Goal: Task Accomplishment & Management: Use online tool/utility

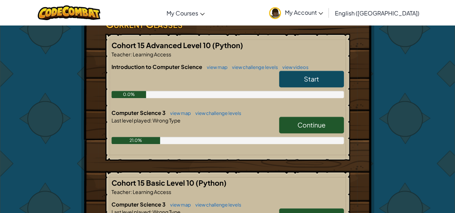
scroll to position [143, 0]
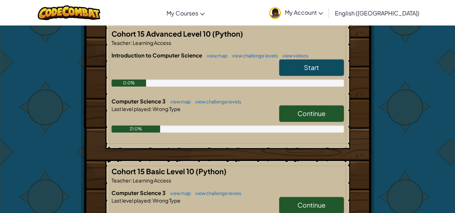
click at [305, 114] on span "Continue" at bounding box center [311, 113] width 28 height 8
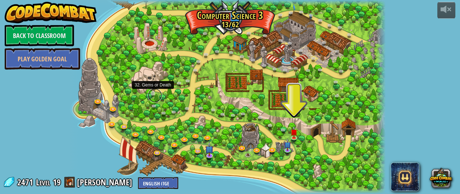
click at [155, 92] on link at bounding box center [155, 95] width 14 height 14
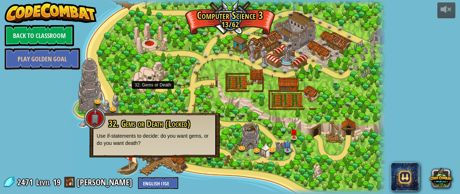
click at [179, 96] on div at bounding box center [227, 97] width 317 height 194
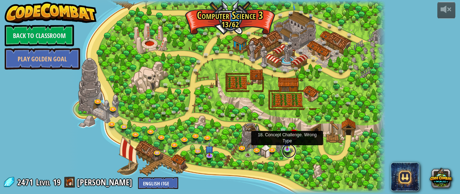
click at [287, 154] on link at bounding box center [289, 151] width 14 height 14
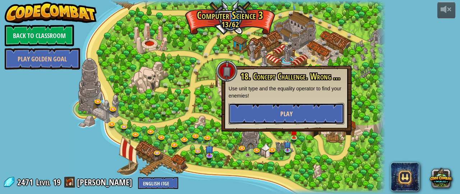
click at [303, 113] on button "Play" at bounding box center [287, 114] width 116 height 22
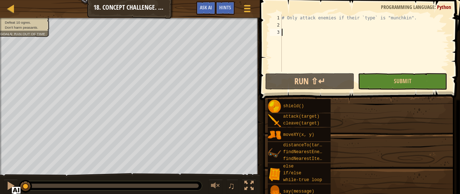
drag, startPoint x: 300, startPoint y: 119, endPoint x: 278, endPoint y: 144, distance: 32.9
click at [278, 144] on div "distanceTo(target) findNearestEnemy() findNearestItem()" at bounding box center [299, 152] width 63 height 20
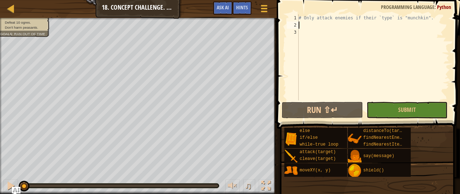
click at [303, 25] on div "# Only attack enemies if their `type` is "munchkin"." at bounding box center [373, 64] width 152 height 101
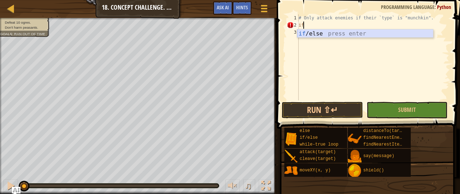
click at [303, 32] on div "if /else press enter" at bounding box center [365, 42] width 136 height 26
type textarea "if enemy:"
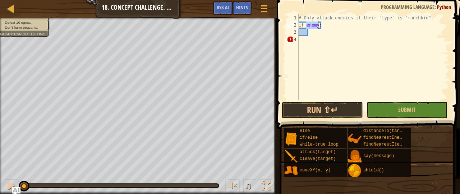
click at [312, 33] on div "# Only attack enemies if their `type` is "munchkin". if enemy :" at bounding box center [373, 64] width 152 height 101
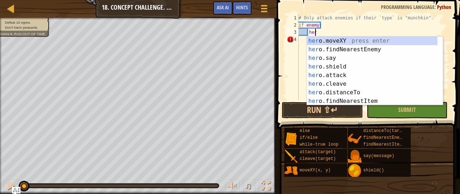
type textarea "hero"
click at [339, 47] on div "hero .moveXY press enter hero .findNearestEnemy press enter hero .say press ent…" at bounding box center [372, 80] width 131 height 86
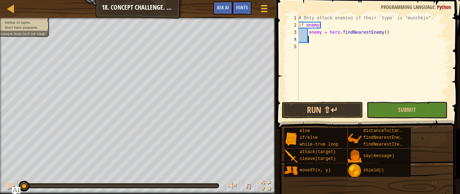
scroll to position [3, 0]
click at [426, 19] on div "# Only attack enemies if their `type` is "munchkin". if enemy : enemy = hero . …" at bounding box center [373, 64] width 152 height 101
type textarea "# Only attack enemies if their `type` is "munchkin"."
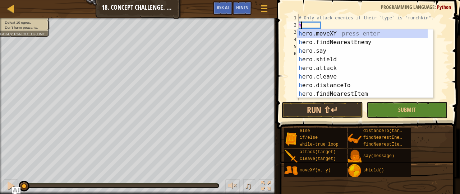
type textarea "he"
click at [332, 40] on div "he ro.moveXY press enter he ro.findNearestEnemy press enter he ro.say press ent…" at bounding box center [362, 72] width 131 height 86
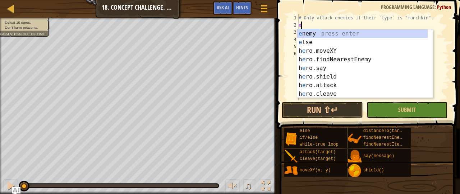
type textarea "e"
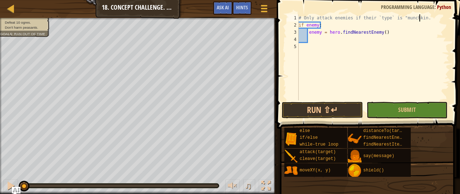
scroll to position [3, 10]
click at [418, 18] on div "# Only attack enemies if their `type` is "munchkin. if enemy : enemy = hero . f…" at bounding box center [373, 64] width 152 height 101
type textarea "# Only attack enemies if their `type` is "munchkin"."
click at [309, 36] on div "# Only attack enemies if their `type` is "munchkin". if enemy : enemy = hero . …" at bounding box center [373, 64] width 152 height 101
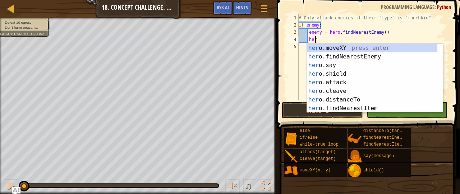
scroll to position [3, 1]
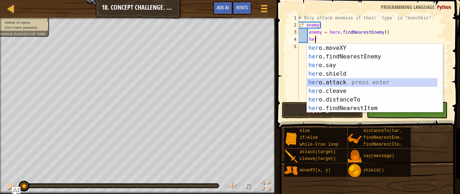
click at [352, 82] on div "her o.moveXY press enter her o.findNearestEnemy press enter her o.say press ent…" at bounding box center [372, 87] width 131 height 86
type textarea "hero.attack(enemy)"
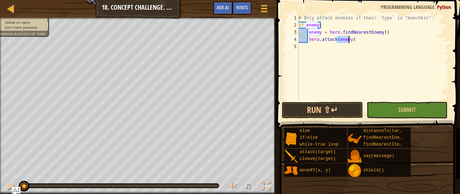
click at [382, 60] on div "# Only attack enemies if their `type` is "munchkin". if enemy : enemy = hero . …" at bounding box center [373, 64] width 152 height 101
click at [332, 106] on button "Run ⇧↵" at bounding box center [322, 110] width 81 height 17
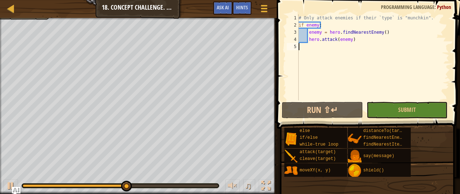
click at [351, 40] on div "# Only attack enemies if their `type` is "munchkin". if enemy : enemy = hero . …" at bounding box center [373, 64] width 152 height 101
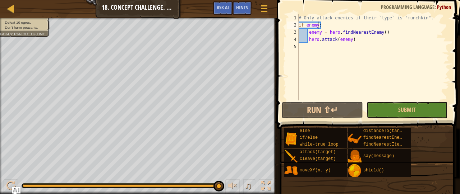
click at [318, 26] on div "# Only attack enemies if their `type` is "munchkin". if enemy : enemy = hero . …" at bounding box center [373, 64] width 152 height 101
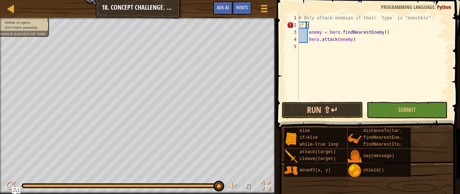
scroll to position [3, 1]
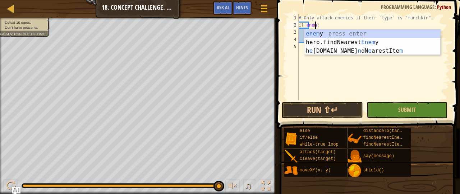
type textarea "if enemy:"
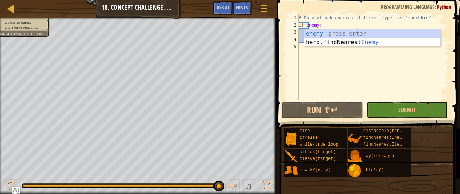
scroll to position [3, 1]
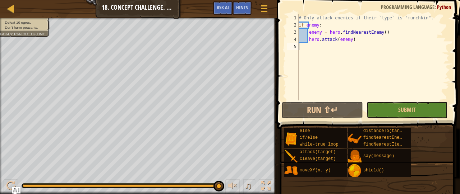
click at [369, 70] on div "# Only attack enemies if their `type` is "munchkin". if enemy : enemy = hero . …" at bounding box center [373, 64] width 152 height 101
click at [351, 40] on div "# Only attack enemies if their `type` is "munchkin". if enemy : enemy = hero . …" at bounding box center [373, 64] width 152 height 101
type textarea "hero.attack(enemy)"
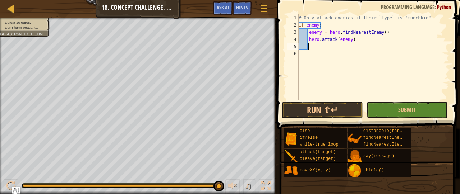
type textarea "h"
click at [298, 24] on div "2" at bounding box center [293, 25] width 12 height 7
type textarea "if enemy:"
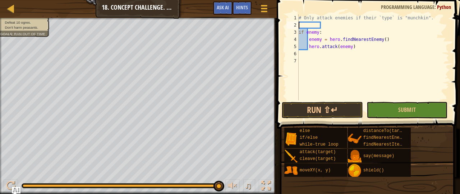
click at [303, 24] on div "# Only attack enemies if their `type` is "munchkin". if enemy : enemy = hero . …" at bounding box center [373, 64] width 152 height 101
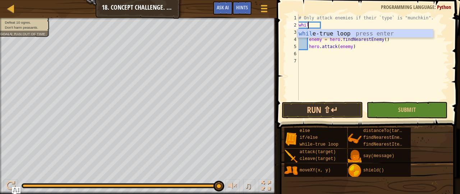
type textarea "while"
click at [311, 32] on div "while -true loop press enter" at bounding box center [365, 42] width 136 height 26
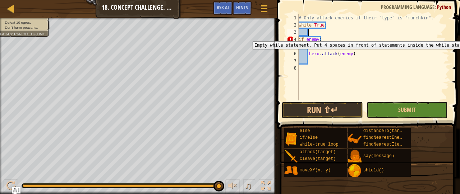
click at [297, 36] on div "4" at bounding box center [293, 39] width 12 height 7
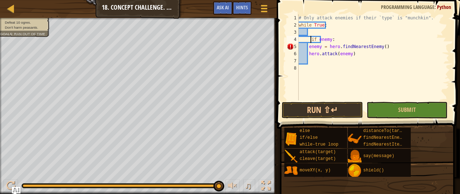
type textarea "if enemy:"
click at [308, 31] on div "# Only attack enemies if their `type` is "munchkin". while True : if enemy : en…" at bounding box center [373, 64] width 152 height 101
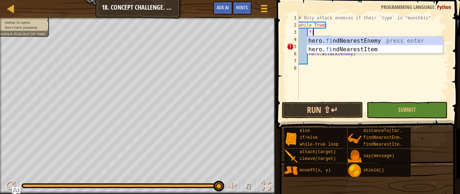
type textarea "fin"
click at [344, 39] on div "hero. fin dNearestEnemy press enter hero. fin dNearestItem press enter" at bounding box center [375, 54] width 136 height 35
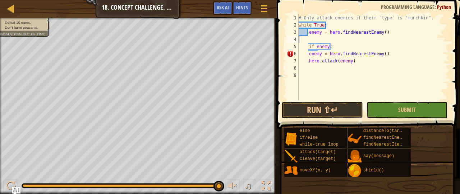
scroll to position [3, 0]
click at [307, 45] on div "# Only attack enemies if their `type` is "munchkin". while True : enemy = hero …" at bounding box center [373, 64] width 152 height 101
type textarea "if enemy:"
click at [308, 38] on div "# Only attack enemies if their `type` is "munchkin". while True : enemy = hero …" at bounding box center [373, 64] width 152 height 101
click at [303, 46] on div "# Only attack enemies if their `type` is "munchkin". while True : enemy = hero …" at bounding box center [373, 64] width 152 height 101
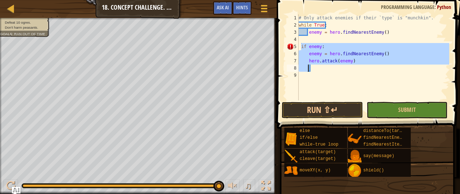
drag, startPoint x: 302, startPoint y: 46, endPoint x: 372, endPoint y: 70, distance: 74.2
click at [372, 71] on div "# Only attack enemies if their `type` is "munchkin". while True : enemy = hero …" at bounding box center [373, 64] width 152 height 101
type textarea "hero.attack(enemy)"
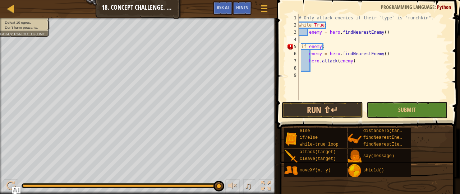
click at [311, 37] on div "# Only attack enemies if their `type` is "munchkin". while True : enemy = hero …" at bounding box center [373, 64] width 152 height 101
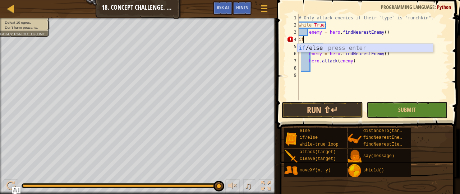
click at [306, 49] on div "if /else press enter" at bounding box center [365, 57] width 136 height 26
type textarea "if enemy:"
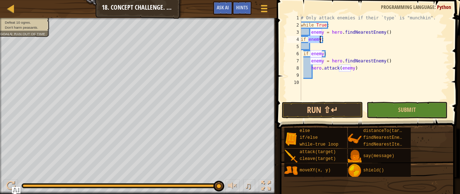
click at [313, 48] on div "# Only attack enemies if their `type` is "munchkin". while True : enemy = hero …" at bounding box center [374, 64] width 150 height 101
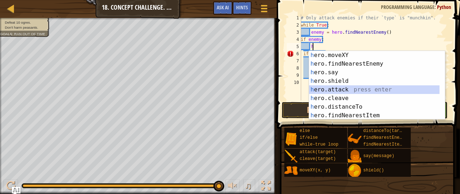
click at [354, 90] on div "h ero.moveXY press enter h ero.findNearestEnemy press enter h ero.say press ent…" at bounding box center [377, 94] width 136 height 86
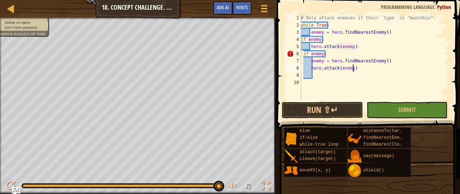
click at [355, 69] on div "# Only attack enemies if their `type` is "munchkin". while True : enemy = hero …" at bounding box center [374, 64] width 150 height 101
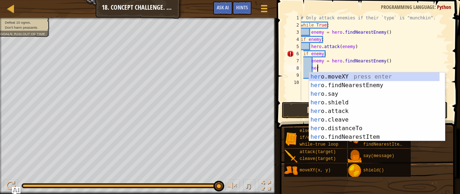
type textarea "h"
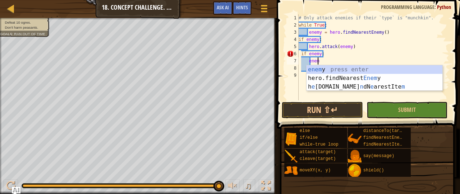
type textarea "e"
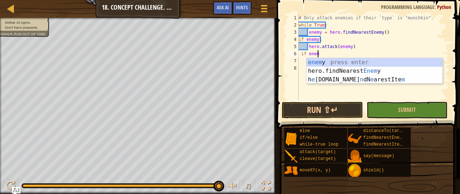
type textarea "i"
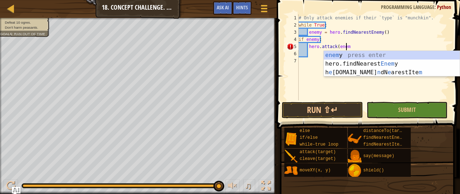
scroll to position [3, 4]
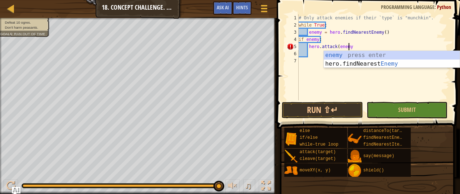
type textarea "hero.attack(enemy)"
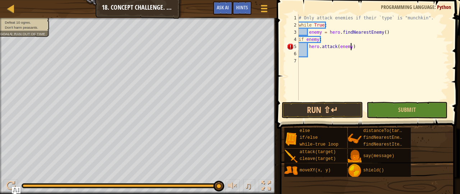
scroll to position [3, 4]
click at [310, 52] on div "# Only attack enemies if their `type` is "munchkin". while True : enemy = hero …" at bounding box center [373, 64] width 152 height 101
click at [304, 38] on div "# Only attack enemies if their `type` is "munchkin". while True : enemy = hero …" at bounding box center [373, 64] width 152 height 101
type textarea "if enemy:"
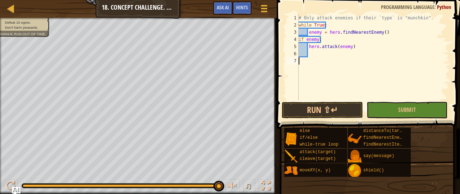
click at [340, 67] on div "# Only attack enemies if their `type` is "munchkin". while True : enemy = hero …" at bounding box center [373, 64] width 152 height 101
click at [299, 39] on div "# Only attack enemies if their `type` is "munchkin". while True : enemy = hero …" at bounding box center [373, 64] width 152 height 101
click at [307, 47] on div "# Only attack enemies if their `type` is "munchkin". while True : enemy = hero …" at bounding box center [373, 64] width 152 height 101
click at [369, 28] on div "# Only attack enemies if their `type` is "munchkin". while True : enemy = hero …" at bounding box center [373, 64] width 152 height 101
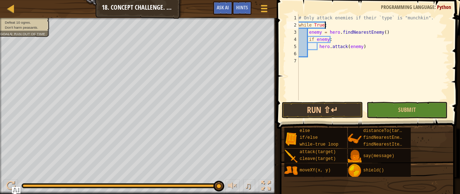
click at [333, 39] on div "# Only attack enemies if their `type` is "munchkin". while True : enemy = hero …" at bounding box center [373, 64] width 152 height 101
type textarea "if enemy:"
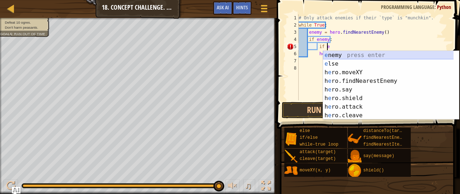
click at [338, 55] on div "e nemy press enter e lse press enter h e ro.moveXY press enter h e ro.findNeare…" at bounding box center [391, 94] width 136 height 86
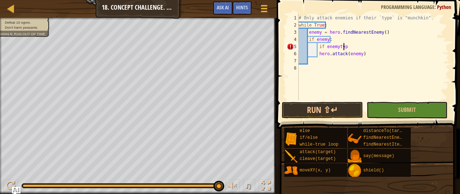
scroll to position [3, 4]
click at [336, 47] on div "# Only attack enemies if their `type` is "munchkin". while True : enemy = hero …" at bounding box center [373, 64] width 152 height 101
click at [348, 49] on div "# Only attack enemies if their `type` is "munchkin". while True : enemy = hero …" at bounding box center [373, 64] width 152 height 101
click at [336, 47] on div "# Only attack enemies if their `type` is "munchkin". while True : enemy = hero …" at bounding box center [373, 64] width 152 height 101
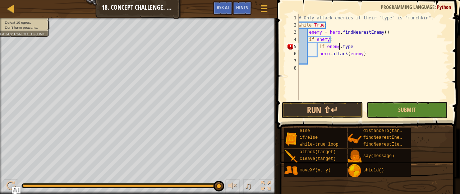
click at [342, 46] on div "# Only attack enemies if their `type` is "munchkin". while True : enemy = hero …" at bounding box center [373, 64] width 152 height 101
click at [349, 47] on div "# Only attack enemies if their `type` is "munchkin". while True : enemy = hero …" at bounding box center [373, 64] width 152 height 101
click at [353, 46] on div "# Only attack enemies if their `type` is "munchkin". while True : enemy = hero …" at bounding box center [373, 64] width 152 height 101
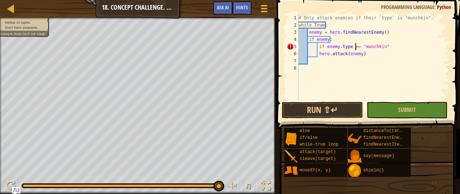
click at [382, 45] on div "# Only attack enemies if their `type` is "munchkin". while True : enemy = hero …" at bounding box center [373, 64] width 152 height 101
type textarea "if enemy.type == "munchkin":"
click at [411, 72] on div "# Only attack enemies if their `type` is "munchkin". while True : enemy = hero …" at bounding box center [373, 64] width 152 height 101
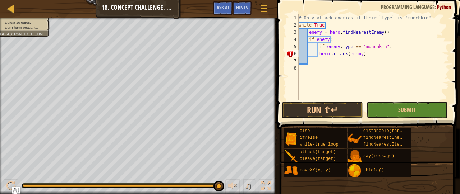
click at [317, 54] on div "# Only attack enemies if their `type` is "munchkin". while True : enemy = hero …" at bounding box center [373, 64] width 152 height 101
type textarea "hero.attack(enemy)"
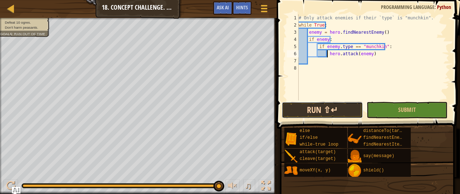
click at [339, 112] on button "Run ⇧↵" at bounding box center [322, 110] width 81 height 17
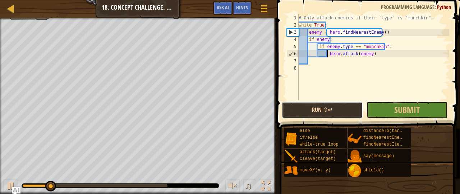
click at [339, 112] on button "Run ⇧↵" at bounding box center [322, 110] width 81 height 17
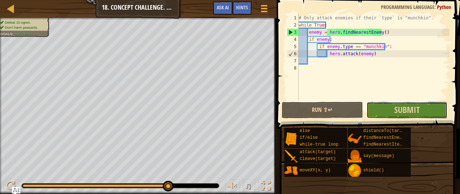
click at [390, 107] on button "Submit" at bounding box center [407, 110] width 81 height 17
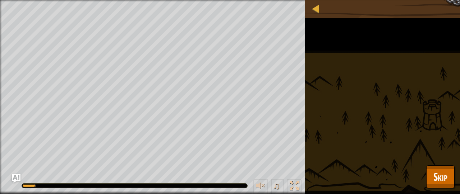
drag, startPoint x: 26, startPoint y: 187, endPoint x: 61, endPoint y: 185, distance: 34.9
click at [61, 185] on div at bounding box center [134, 186] width 225 height 4
click at [434, 171] on span "Skip" at bounding box center [441, 177] width 14 height 15
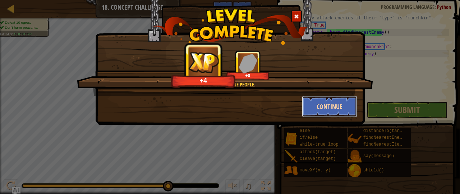
click at [335, 116] on button "Continue" at bounding box center [330, 107] width 56 height 22
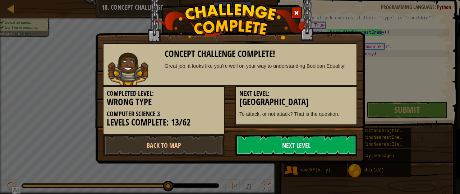
click at [334, 107] on div "Next Level: Burlbole Grove To attack, or not attack? That is the question." at bounding box center [296, 105] width 122 height 39
drag, startPoint x: 335, startPoint y: 116, endPoint x: 334, endPoint y: 107, distance: 9.5
click at [334, 107] on div "Next Level: Burlbole Grove To attack, or not attack? That is the question." at bounding box center [296, 105] width 122 height 39
click at [282, 147] on link "Next Level" at bounding box center [296, 146] width 122 height 22
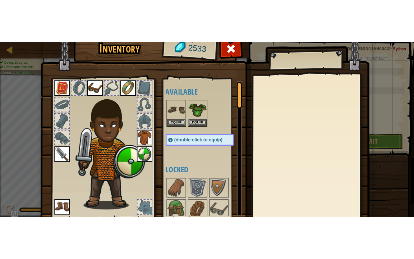
scroll to position [53, 0]
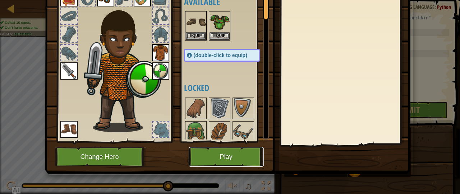
click at [230, 154] on button "Play" at bounding box center [226, 157] width 75 height 20
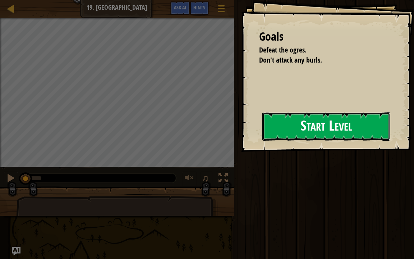
click at [262, 141] on button "Start Level" at bounding box center [326, 126] width 128 height 28
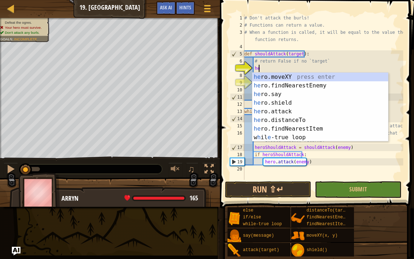
scroll to position [3, 1]
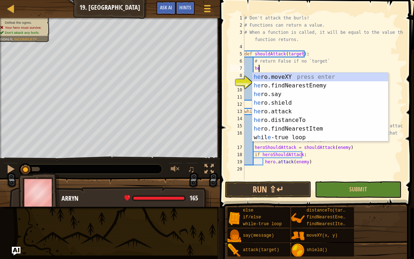
type textarea "h"
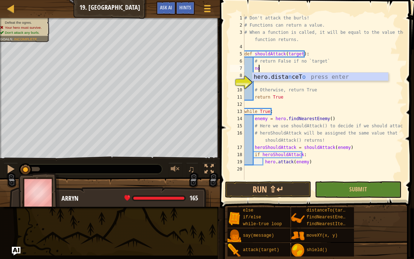
type textarea "n"
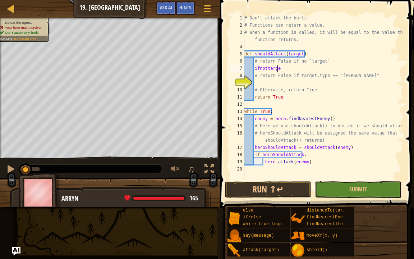
scroll to position [3, 3]
click at [259, 67] on div "# Don't attack the burls! # Functions can return a value. # When a function is …" at bounding box center [323, 104] width 160 height 180
click at [284, 70] on div "# Don't attack the burls! # Functions can return a value. # When a function is …" at bounding box center [323, 104] width 160 height 180
click at [256, 99] on div "# Don't attack the burls! # Functions can return a value. # When a function is …" at bounding box center [323, 104] width 160 height 180
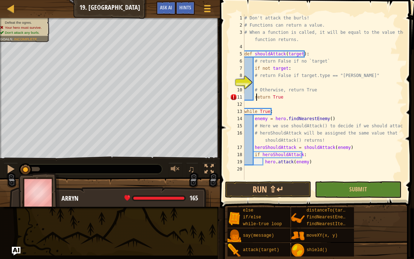
scroll to position [3, 3]
click at [253, 96] on div "# Don't attack the burls! # Functions can return a value. # When a function is …" at bounding box center [323, 104] width 160 height 180
type textarea "return True"
click at [256, 83] on div "# Don't attack the burls! # Functions can return a value. # When a function is …" at bounding box center [323, 104] width 160 height 180
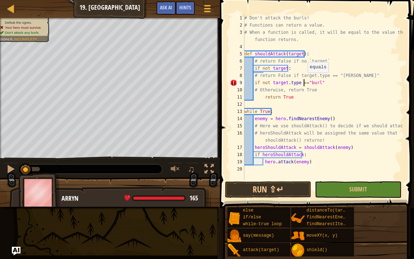
click at [304, 80] on div "# Don't attack the burls! # Functions can return a value. # When a function is …" at bounding box center [323, 104] width 160 height 180
click at [269, 81] on div "# Don't attack the burls! # Functions can return a value. # When a function is …" at bounding box center [323, 104] width 160 height 180
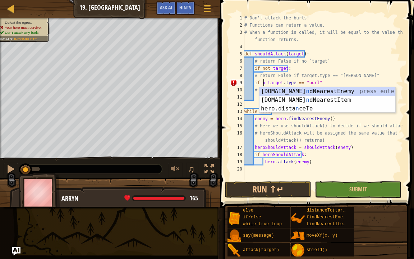
scroll to position [3, 5]
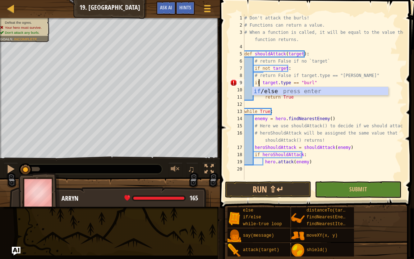
click at [334, 109] on div "# Don't attack the burls! # Functions can return a value. # When a function is …" at bounding box center [323, 104] width 160 height 180
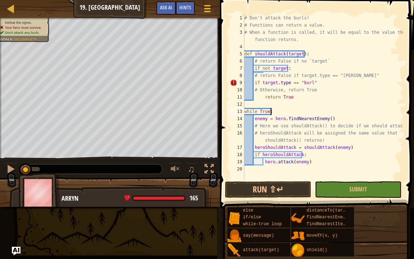
scroll to position [3, 2]
click at [311, 82] on div "# Don't attack the burls! # Functions can return a value. # When a function is …" at bounding box center [323, 104] width 160 height 180
click at [253, 80] on div "# Don't attack the burls! # Functions can return a value. # When a function is …" at bounding box center [323, 104] width 160 height 180
click at [263, 99] on div "# Don't attack the burls! # Functions can return a value. # When a function is …" at bounding box center [323, 104] width 160 height 180
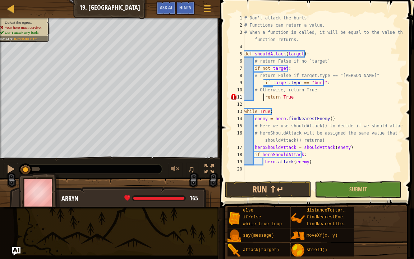
scroll to position [3, 3]
click at [255, 81] on div "# Don't attack the burls! # Functions can return a value. # When a function is …" at bounding box center [323, 104] width 160 height 180
click at [254, 82] on div "# Don't attack the burls! # Functions can return a value. # When a function is …" at bounding box center [323, 104] width 160 height 180
click at [292, 70] on div "# Don't attack the burls! # Functions can return a value. # When a function is …" at bounding box center [323, 104] width 160 height 180
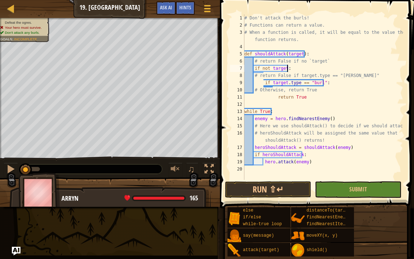
type textarea "if not target:"
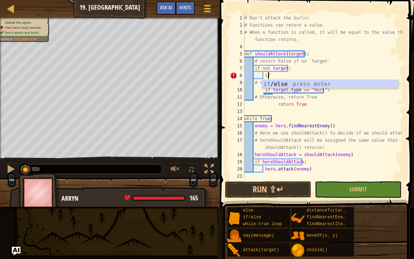
type textarea "i"
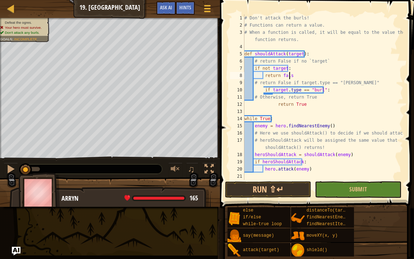
scroll to position [3, 4]
click at [282, 76] on div "# Don't attack the burls! # Functions can return a value. # When a function is …" at bounding box center [323, 104] width 160 height 180
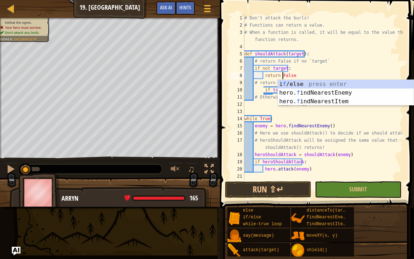
click at [368, 56] on div "# Don't attack the burls! # Functions can return a value. # When a function is …" at bounding box center [323, 104] width 160 height 180
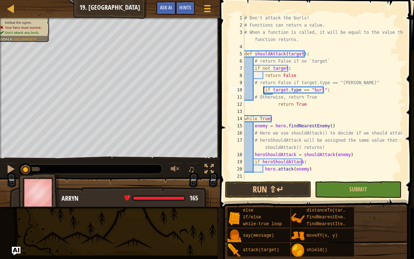
click at [263, 88] on div "# Don't attack the burls! # Functions can return a value. # When a function is …" at bounding box center [323, 104] width 160 height 180
click at [273, 187] on button "Run ⇧↵" at bounding box center [268, 189] width 86 height 17
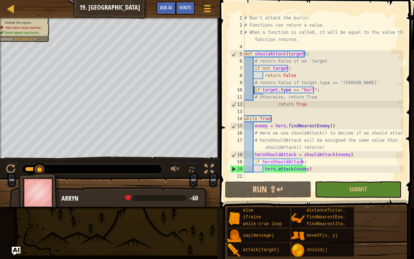
click at [302, 105] on div "# Don't attack the burls! # Functions can return a value. # When a function is …" at bounding box center [323, 104] width 160 height 180
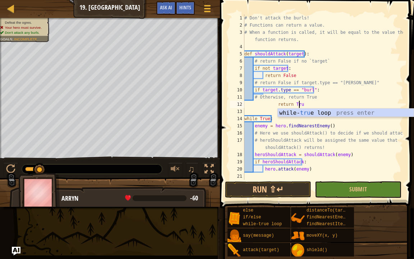
scroll to position [3, 4]
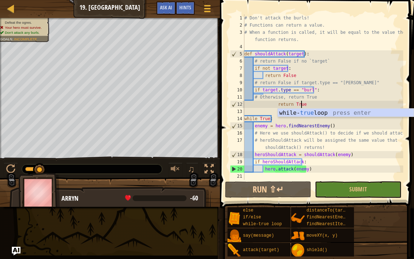
click at [314, 90] on div "# Don't attack the burls! # Functions can return a value. # When a function is …" at bounding box center [323, 104] width 160 height 180
type textarea "if target.type == "burl":"
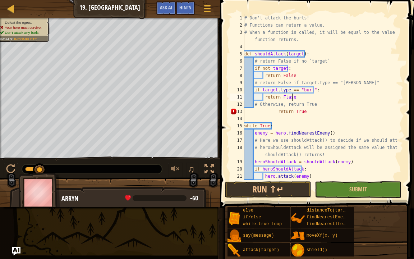
scroll to position [3, 4]
click at [287, 97] on div "# Don't attack the burls! # Functions can return a value. # When a function is …" at bounding box center [320, 104] width 155 height 180
click at [258, 180] on span at bounding box center [318, 93] width 200 height 229
click at [261, 186] on button "Run ⇧↵" at bounding box center [268, 189] width 86 height 17
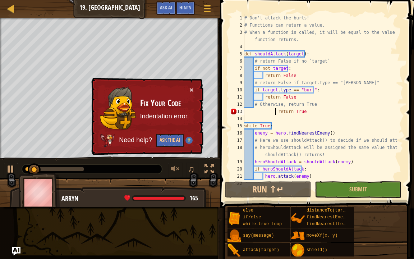
click at [274, 110] on div "# Don't attack the burls! # Functions can return a value. # When a function is …" at bounding box center [320, 104] width 155 height 180
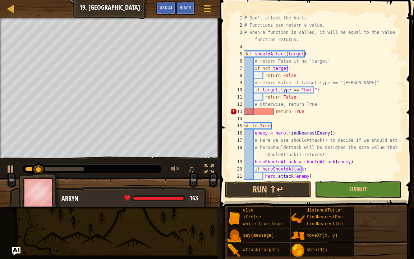
scroll to position [3, 3]
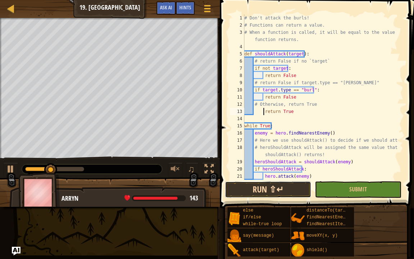
click at [288, 182] on button "Run ⇧↵" at bounding box center [268, 189] width 86 height 17
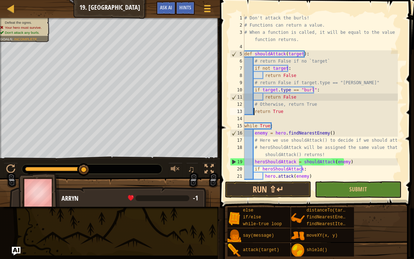
scroll to position [3, 2]
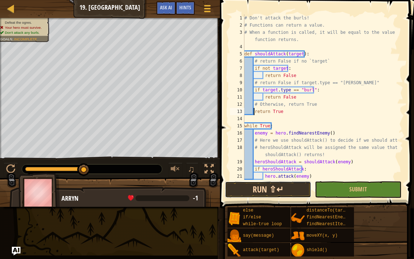
click at [251, 188] on button "Run ⇧↵" at bounding box center [268, 189] width 86 height 17
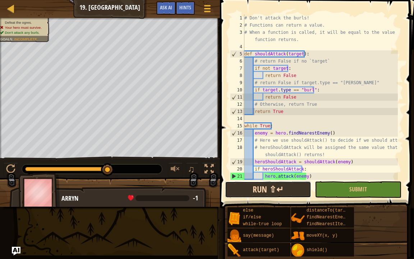
click at [250, 187] on button "Run ⇧↵" at bounding box center [268, 189] width 86 height 17
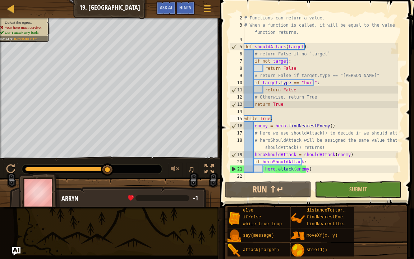
click at [397, 120] on div at bounding box center [399, 93] width 7 height 173
type textarea "while True:"
click at [284, 182] on button "Run ⇧↵" at bounding box center [268, 189] width 86 height 17
click at [256, 110] on div "# Functions can return a value. # When a function is called, it will be equal t…" at bounding box center [320, 104] width 155 height 180
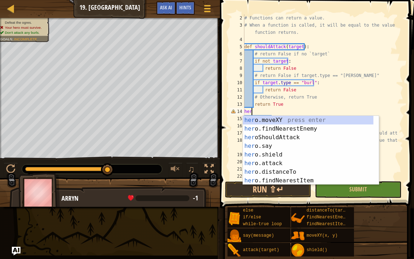
scroll to position [3, 0]
type textarea "h"
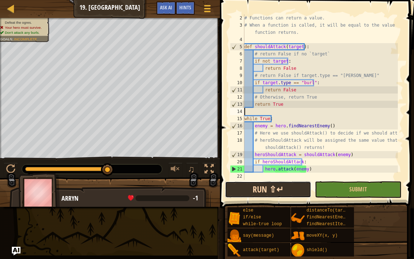
click at [260, 191] on button "Run ⇧↵" at bounding box center [268, 189] width 86 height 17
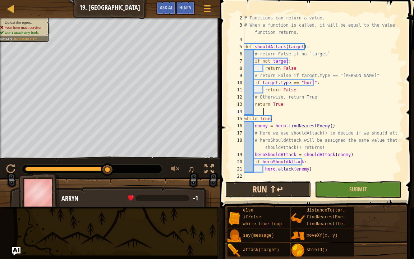
click at [258, 191] on button "Run ⇧↵" at bounding box center [268, 189] width 86 height 17
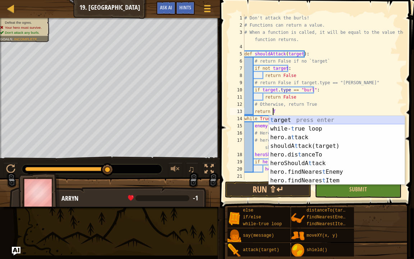
click at [272, 118] on div "t arget press enter while- t rue loop press enter hero.a t tack press enter sho…" at bounding box center [337, 159] width 136 height 86
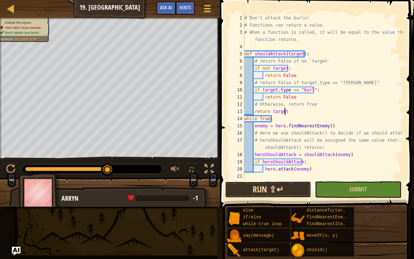
click at [279, 187] on button "Run ⇧↵" at bounding box center [268, 189] width 86 height 17
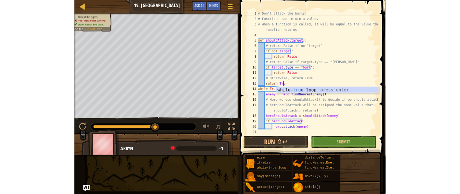
scroll to position [3, 3]
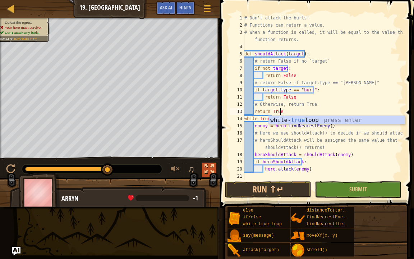
type textarea "return True"
click at [209, 166] on div at bounding box center [209, 168] width 9 height 9
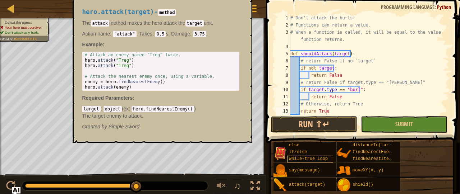
click at [317, 184] on span "attack(target)" at bounding box center [307, 185] width 36 height 5
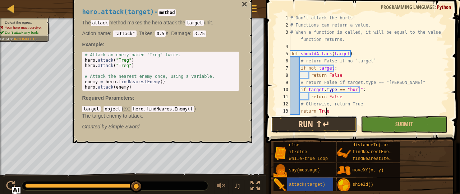
click at [303, 123] on button "Run ⇧↵" at bounding box center [314, 124] width 86 height 17
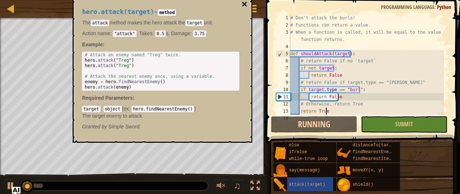
click at [244, 5] on button "×" at bounding box center [245, 4] width 6 height 10
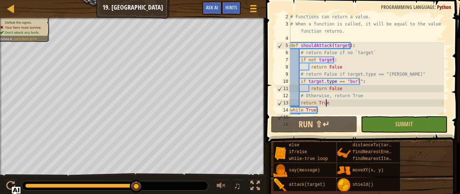
scroll to position [65, 0]
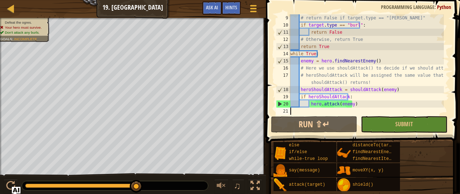
click at [292, 112] on div "# return False if target.type == "burl" if target . type == "burl" : return Fal…" at bounding box center [366, 71] width 155 height 115
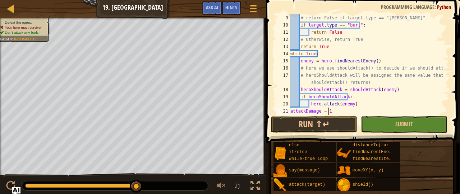
scroll to position [3, 3]
type textarea "attackDamage = 190"
click at [304, 129] on button "Run ⇧↵" at bounding box center [314, 124] width 86 height 17
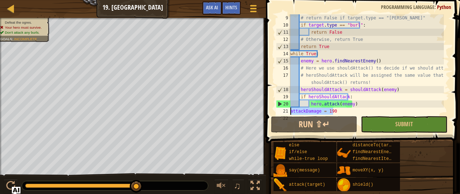
drag, startPoint x: 335, startPoint y: 111, endPoint x: 290, endPoint y: 112, distance: 44.6
click at [290, 112] on div "# return False if target.type == "burl" if target . type == "burl" : return Fal…" at bounding box center [366, 71] width 155 height 115
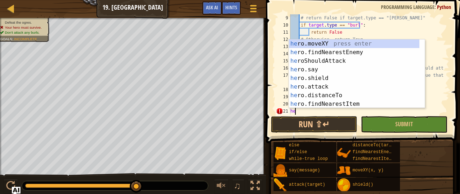
scroll to position [3, 0]
type textarea "h"
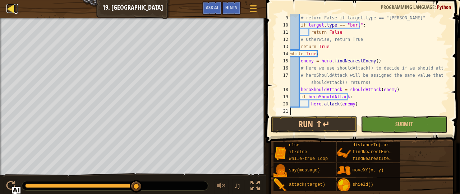
click at [9, 11] on div at bounding box center [10, 8] width 9 height 9
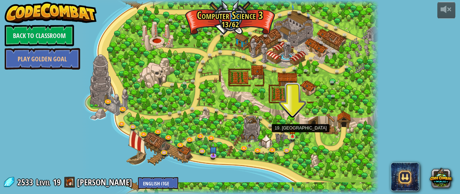
click at [294, 136] on img at bounding box center [292, 130] width 6 height 15
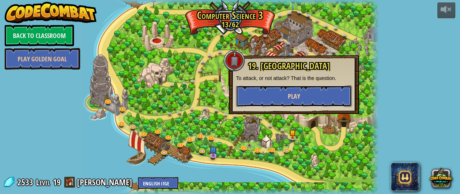
click at [297, 94] on span "Play" at bounding box center [294, 96] width 12 height 9
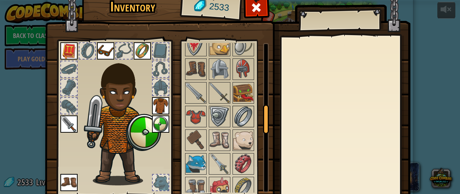
scroll to position [328, 0]
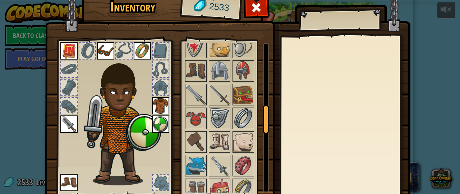
drag, startPoint x: 262, startPoint y: 58, endPoint x: 241, endPoint y: 112, distance: 58.1
click at [246, 118] on div "Available Equip Equip Equip Equip Equip (double-click to equip) Locked" at bounding box center [226, 118] width 85 height 150
click at [233, 142] on img at bounding box center [243, 142] width 20 height 20
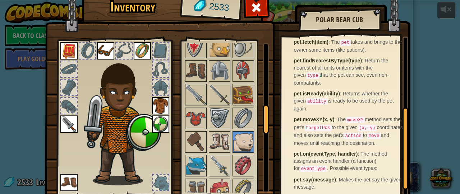
scroll to position [156, 0]
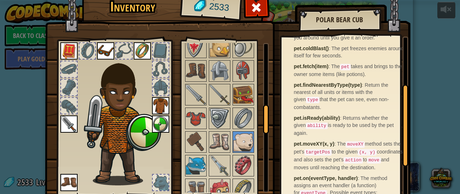
drag, startPoint x: 403, startPoint y: 79, endPoint x: 408, endPoint y: 114, distance: 35.2
click at [407, 115] on div "Inventory 2533 Available Equip Equip Equip Equip Equip (double-click to equip) …" at bounding box center [230, 109] width 366 height 237
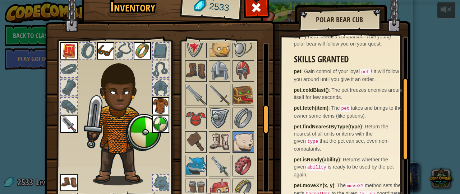
scroll to position [53, 0]
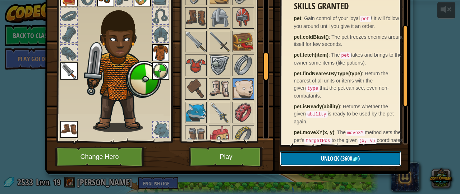
click at [300, 157] on button "Unlock (3600 )" at bounding box center [340, 159] width 121 height 15
click at [340, 162] on span "(3600" at bounding box center [345, 159] width 13 height 8
click at [340, 159] on span "(3600" at bounding box center [345, 159] width 13 height 8
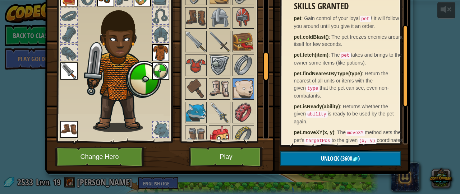
click at [210, 133] on img at bounding box center [220, 137] width 20 height 20
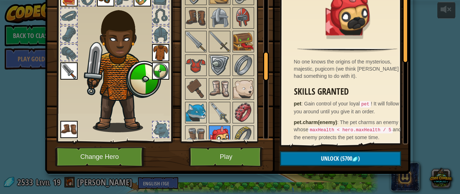
drag, startPoint x: 214, startPoint y: 123, endPoint x: 208, endPoint y: 128, distance: 7.4
click at [210, 128] on img at bounding box center [220, 137] width 20 height 20
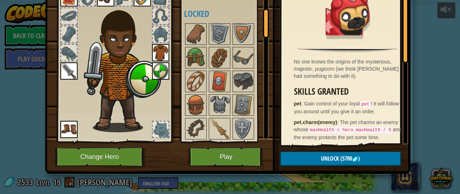
scroll to position [6, 0]
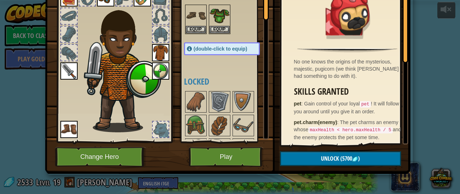
drag, startPoint x: 261, startPoint y: 57, endPoint x: 253, endPoint y: -6, distance: 63.8
click at [253, 0] on html "powered by Back to Classroom Play Golden Goal 70. Fast and Furry-ous (Locked By…" at bounding box center [230, 0] width 460 height 1
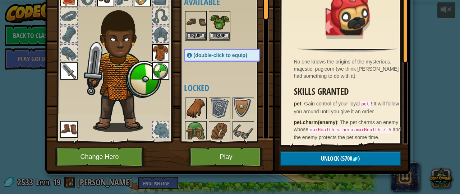
click at [190, 99] on img at bounding box center [196, 109] width 20 height 20
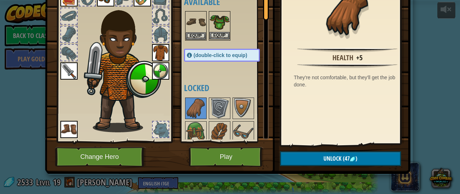
click at [215, 25] on img at bounding box center [220, 22] width 20 height 20
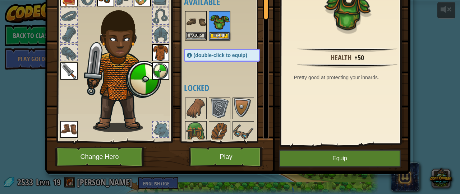
click at [186, 21] on img at bounding box center [196, 22] width 20 height 20
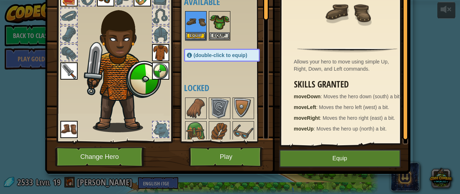
click at [216, 67] on div "Available Equip Equip Equip Equip Equip (double-click to equip) Locked" at bounding box center [229, 65] width 90 height 150
click at [218, 22] on img at bounding box center [220, 22] width 20 height 20
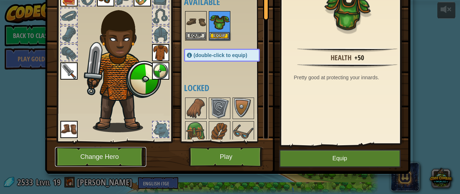
click at [65, 153] on button "Change Hero" at bounding box center [100, 157] width 91 height 20
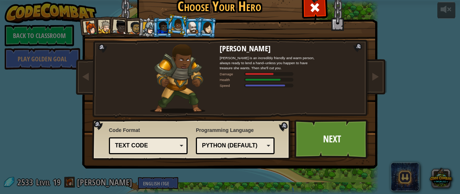
click at [188, 25] on div at bounding box center [192, 28] width 11 height 12
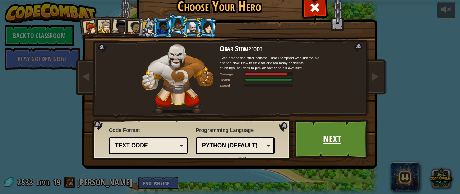
click at [320, 136] on link "Next" at bounding box center [331, 140] width 75 height 40
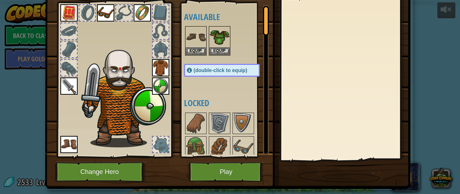
scroll to position [53, 0]
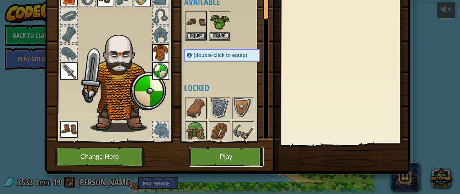
click at [213, 151] on button "Play" at bounding box center [226, 157] width 75 height 20
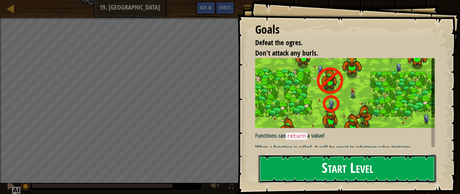
click at [295, 155] on button "Start Level" at bounding box center [347, 169] width 178 height 28
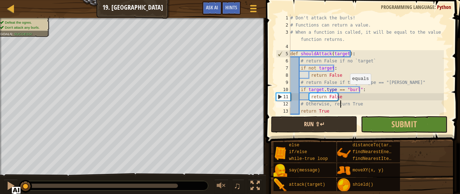
click at [341, 105] on div "# Don't attack the burls! # Functions can return a value. # When a function is …" at bounding box center [366, 71] width 155 height 115
type textarea "# Otherwise, return True"
click at [333, 128] on button "Run ⇧↵" at bounding box center [314, 124] width 86 height 17
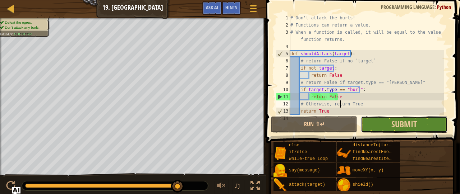
click at [423, 125] on button "Submit" at bounding box center [404, 124] width 86 height 17
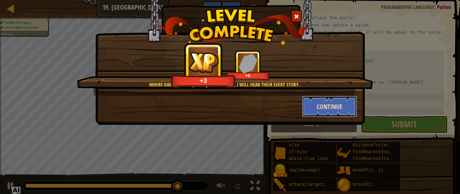
click at [319, 96] on button "Continue" at bounding box center [330, 107] width 56 height 22
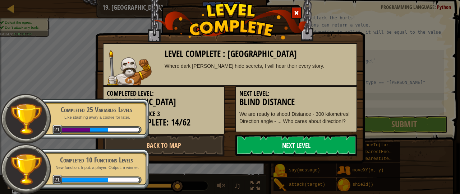
drag, startPoint x: 313, startPoint y: 143, endPoint x: 278, endPoint y: 145, distance: 34.6
click at [278, 145] on link "Next Level" at bounding box center [296, 146] width 122 height 22
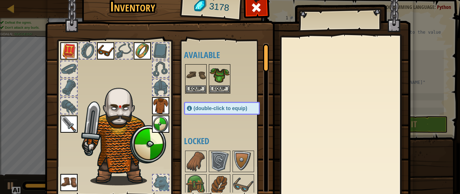
scroll to position [53, 0]
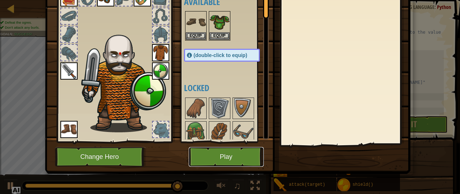
click at [235, 157] on button "Play" at bounding box center [226, 157] width 75 height 20
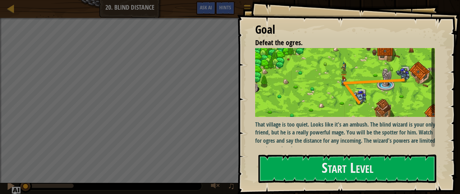
click at [275, 185] on div "Goal Defeat the ogres. That village is too quiet. Looks like it's an ambush. Th…" at bounding box center [348, 97] width 223 height 194
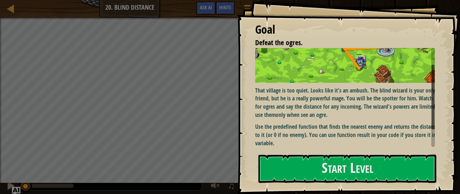
scroll to position [48, 0]
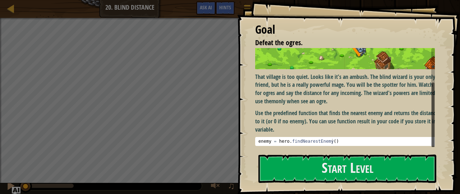
drag, startPoint x: 434, startPoint y: 67, endPoint x: 428, endPoint y: 105, distance: 37.9
click at [428, 105] on div "That village is too quiet. Looks like it's an ambush. The blind wizard is your …" at bounding box center [345, 98] width 180 height 100
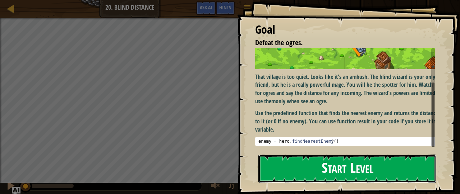
click at [369, 162] on button "Start Level" at bounding box center [347, 169] width 178 height 28
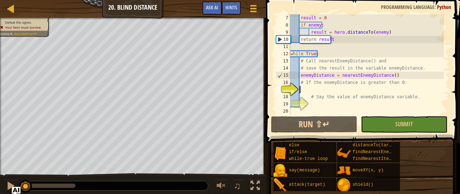
scroll to position [3, 1]
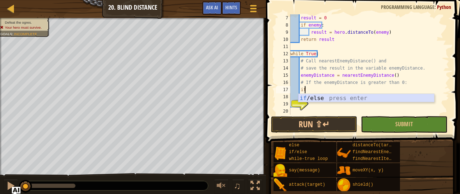
click at [319, 99] on div "if /else press enter" at bounding box center [366, 107] width 136 height 26
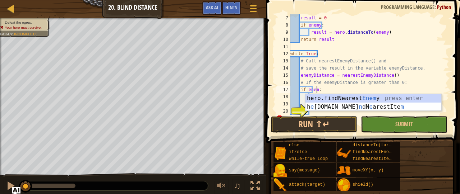
scroll to position [3, 2]
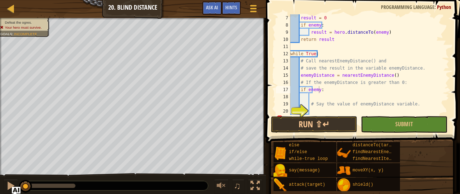
drag, startPoint x: 460, startPoint y: 53, endPoint x: 457, endPoint y: 74, distance: 21.7
click at [454, 82] on span at bounding box center [364, 61] width 200 height 165
type textarea "if enemyDistance:"
click at [311, 99] on div "result = 0 if enemy : result = hero . distanceTo ( enemy ) return result while …" at bounding box center [366, 71] width 155 height 115
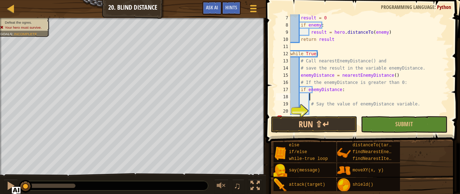
scroll to position [3, 1]
type textarea "g"
type textarea "<"
click at [338, 91] on div "result = 0 if enemy : result = hero . distanceTo ( enemy ) return result while …" at bounding box center [366, 71] width 155 height 115
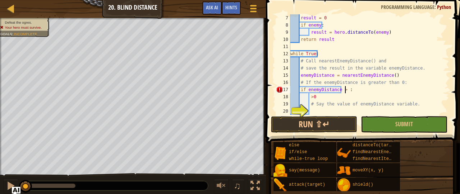
scroll to position [3, 4]
click at [317, 97] on div "result = 0 if enemy : result = hero . distanceTo ( enemy ) return result while …" at bounding box center [366, 71] width 155 height 115
type textarea ">"
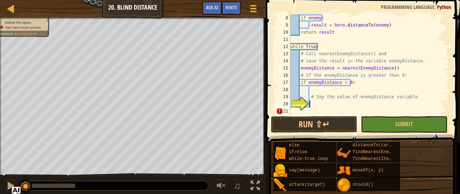
click at [311, 105] on div "if enemy : result = hero . distanceTo ( enemy ) return result while True : # Ca…" at bounding box center [366, 71] width 155 height 115
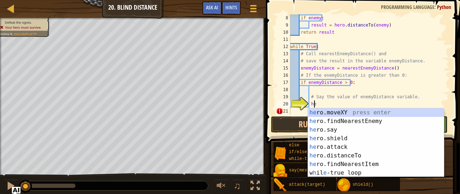
scroll to position [3, 2]
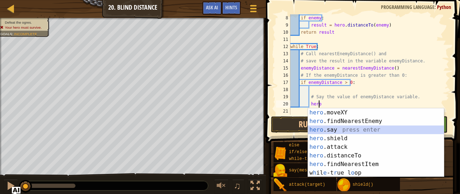
click at [328, 128] on div "hero .moveXY press enter hero .findNearestEnemy press enter hero .say press ent…" at bounding box center [376, 152] width 136 height 86
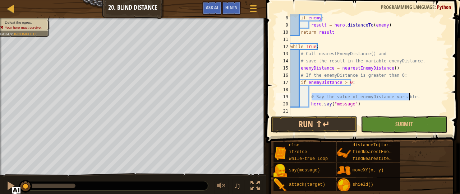
drag, startPoint x: 311, startPoint y: 97, endPoint x: 414, endPoint y: 95, distance: 102.5
click at [414, 95] on div "if enemy : result = hero . distanceTo ( enemy ) return result while True : # Ca…" at bounding box center [366, 71] width 155 height 115
click at [367, 107] on div "if enemy : result = hero . distanceTo ( enemy ) return result while True : # Ca…" at bounding box center [366, 71] width 155 height 115
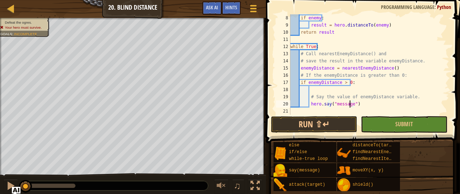
click at [349, 106] on div "if enemy : result = hero . distanceTo ( enemy ) return result while True : # Ca…" at bounding box center [366, 71] width 155 height 115
click at [338, 124] on button "Run ⇧↵" at bounding box center [314, 124] width 86 height 17
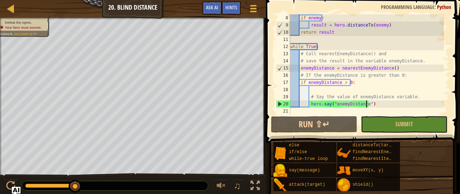
click at [366, 104] on div "if enemy : result = hero . distanceTo ( enemy ) return result while True : # Ca…" at bounding box center [366, 71] width 155 height 115
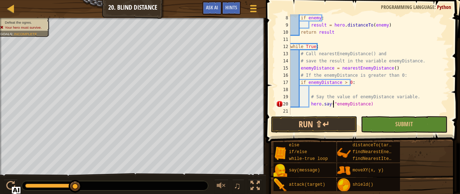
scroll to position [3, 6]
type textarea "hero.say(enemyDistance)"
click at [310, 124] on button "Run ⇧↵" at bounding box center [314, 124] width 86 height 17
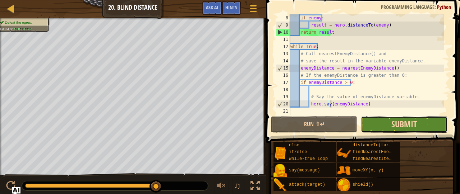
click at [408, 120] on span "Submit" at bounding box center [405, 125] width 26 height 12
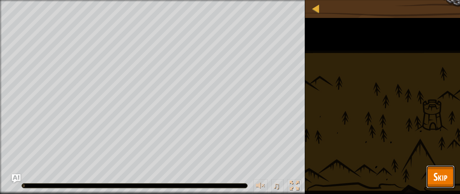
click at [436, 171] on span "Skip" at bounding box center [441, 177] width 14 height 15
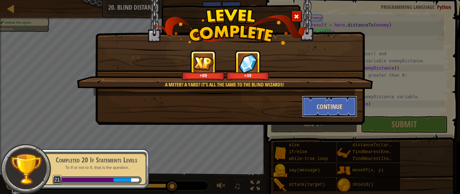
click at [318, 107] on button "Continue" at bounding box center [330, 107] width 56 height 22
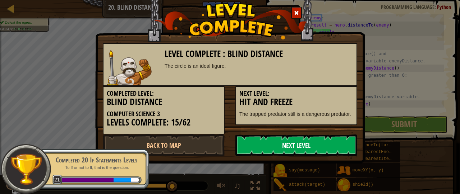
click at [268, 143] on link "Next Level" at bounding box center [296, 146] width 122 height 22
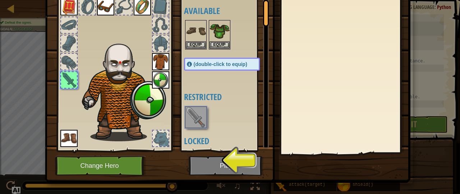
scroll to position [53, 0]
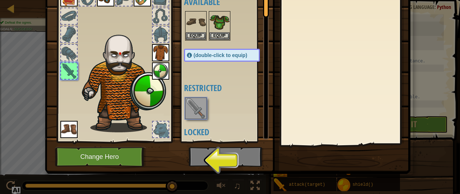
click at [215, 156] on img at bounding box center [228, 43] width 366 height 261
click at [201, 155] on img at bounding box center [228, 43] width 366 height 261
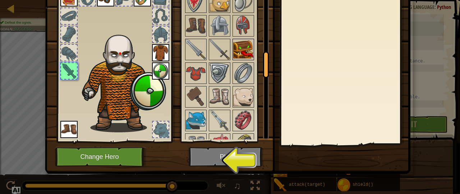
drag, startPoint x: 260, startPoint y: 108, endPoint x: 240, endPoint y: 58, distance: 53.7
click at [240, 62] on div "Available Equip Equip Equip Equip Equip (double-click to equip) Restricted Lock…" at bounding box center [226, 65] width 85 height 150
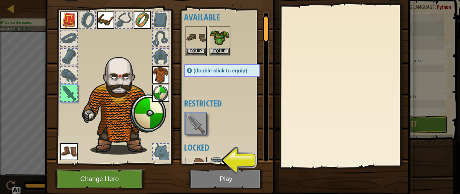
scroll to position [0, 0]
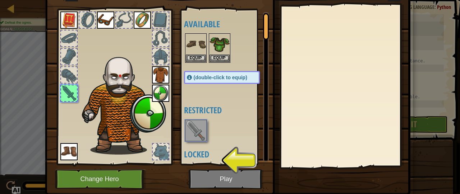
drag, startPoint x: 262, startPoint y: 91, endPoint x: 255, endPoint y: 21, distance: 70.5
click at [255, 21] on div "Available Equip Equip Equip Equip Equip (double-click to equip) Restricted Lock…" at bounding box center [226, 87] width 85 height 150
click at [200, 140] on img at bounding box center [196, 131] width 20 height 20
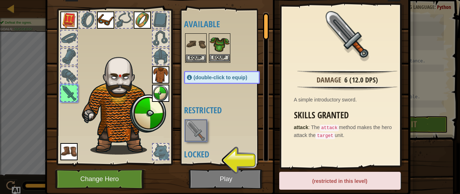
click at [212, 53] on img at bounding box center [220, 44] width 20 height 20
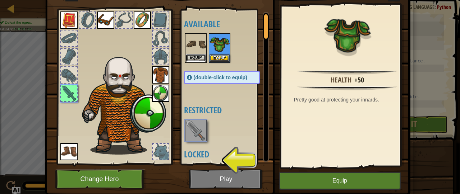
click at [187, 59] on button "Equip" at bounding box center [196, 58] width 20 height 8
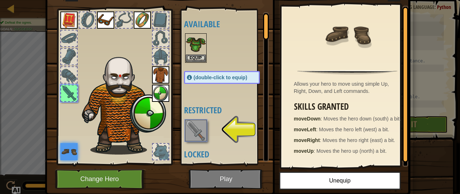
click at [199, 133] on img at bounding box center [196, 131] width 20 height 20
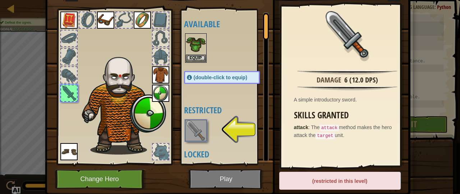
click at [199, 133] on img at bounding box center [196, 131] width 20 height 20
drag, startPoint x: 259, startPoint y: 21, endPoint x: 257, endPoint y: 60, distance: 38.9
click at [262, 81] on div "Available Equip Equip Equip Equip Equip (double-click to equip) Restricted Lock…" at bounding box center [226, 87] width 85 height 150
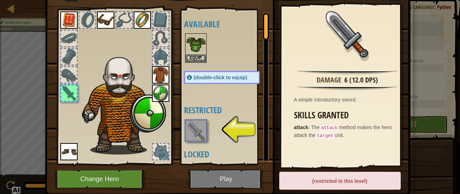
click at [66, 92] on div at bounding box center [69, 94] width 16 height 16
click at [63, 95] on div at bounding box center [69, 94] width 16 height 16
click at [200, 135] on img at bounding box center [196, 131] width 20 height 20
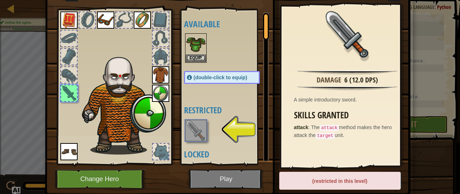
click at [200, 135] on img at bounding box center [196, 131] width 20 height 20
drag, startPoint x: 200, startPoint y: 135, endPoint x: 234, endPoint y: 194, distance: 68.8
click at [234, 1] on html "Map Computer Science 3 20. Blind Distance Game Menu Done Hints Ask AI 1 ההההההה…" at bounding box center [230, 0] width 460 height 1
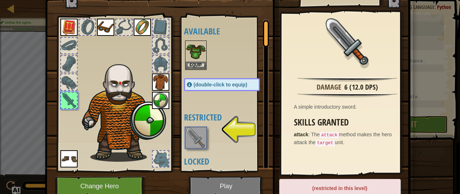
drag, startPoint x: 263, startPoint y: 40, endPoint x: 252, endPoint y: 24, distance: 19.3
click at [252, 24] on div "Available Equip Equip Equip Equip Equip (double-click to equip) Restricted Lock…" at bounding box center [226, 94] width 85 height 150
click at [186, 141] on img at bounding box center [196, 138] width 20 height 20
drag, startPoint x: 183, startPoint y: 141, endPoint x: 194, endPoint y: 128, distance: 17.3
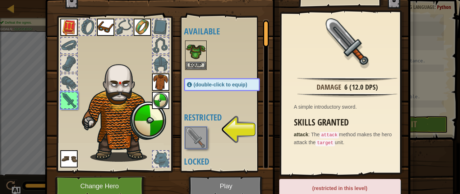
click at [194, 128] on img at bounding box center [196, 138] width 20 height 20
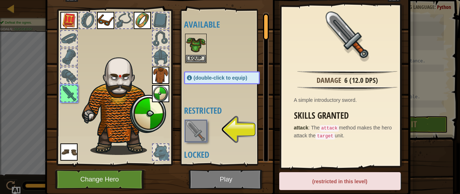
scroll to position [29, 0]
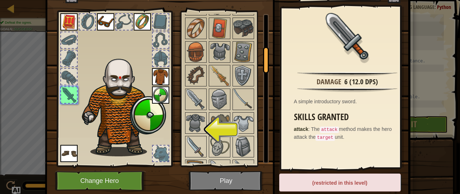
drag, startPoint x: 264, startPoint y: 25, endPoint x: 265, endPoint y: 45, distance: 20.2
click at [271, 56] on div "Inventory 3363 Available Equip Equip Equip Equip Equip (double-click to equip) …" at bounding box center [230, 80] width 366 height 237
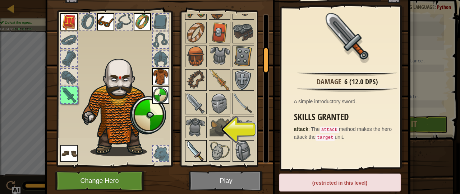
click at [186, 145] on img at bounding box center [196, 151] width 20 height 20
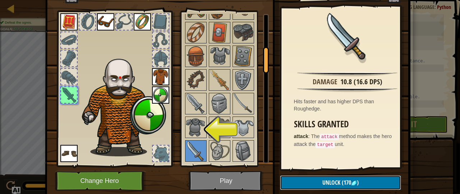
click at [303, 183] on button "Unlock (170 )" at bounding box center [340, 183] width 121 height 15
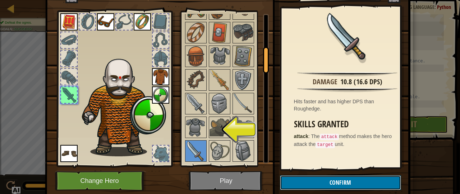
click at [335, 180] on button "Confirm" at bounding box center [340, 183] width 121 height 15
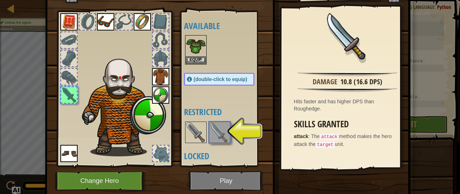
click at [218, 129] on img at bounding box center [220, 133] width 20 height 20
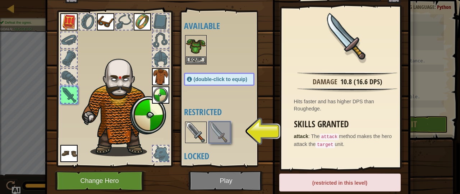
click at [197, 130] on img at bounding box center [196, 133] width 20 height 20
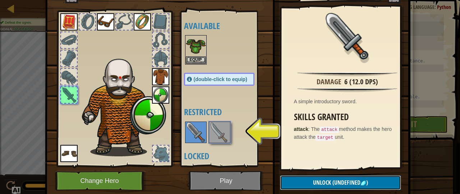
click at [302, 182] on button "Unlock (undefined )" at bounding box center [340, 183] width 121 height 15
click at [338, 182] on span "(undefined" at bounding box center [345, 183] width 29 height 8
click at [301, 181] on button "Unlock (undefined )" at bounding box center [340, 183] width 121 height 15
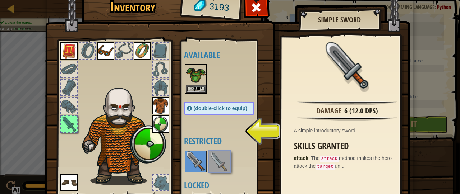
click at [448, 78] on div "Inventory 3193 Available Equip Equip Equip Equip Equip (double-click to equip) …" at bounding box center [230, 97] width 460 height 194
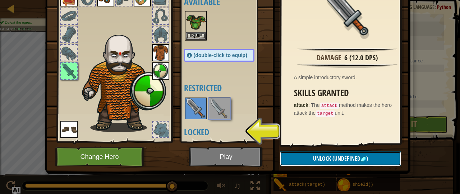
click at [352, 154] on button "Unlock (undefined )" at bounding box center [340, 159] width 121 height 15
click at [352, 153] on button "Unlock (undefined )" at bounding box center [340, 159] width 121 height 15
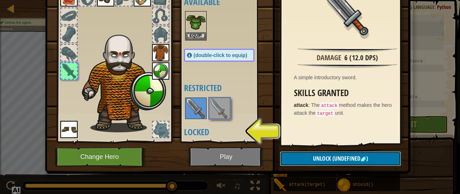
drag, startPoint x: 352, startPoint y: 153, endPoint x: 318, endPoint y: 155, distance: 34.2
click at [318, 155] on button "Unlock (undefined )" at bounding box center [340, 159] width 121 height 15
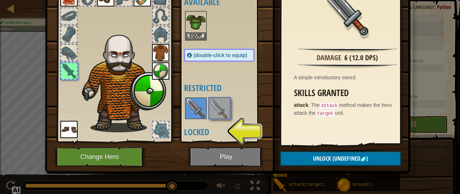
click at [365, 168] on img at bounding box center [228, 43] width 366 height 261
click at [361, 162] on img at bounding box center [364, 160] width 6 height 6
click at [352, 159] on span "(undefined" at bounding box center [345, 159] width 29 height 8
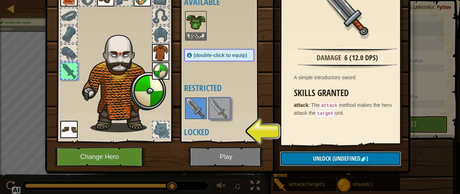
click at [352, 159] on span "(undefined" at bounding box center [345, 159] width 29 height 8
click at [355, 162] on span "(undefined" at bounding box center [345, 159] width 29 height 8
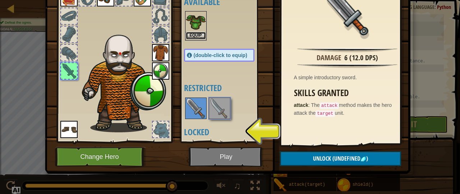
click at [192, 32] on button "Equip" at bounding box center [196, 36] width 20 height 8
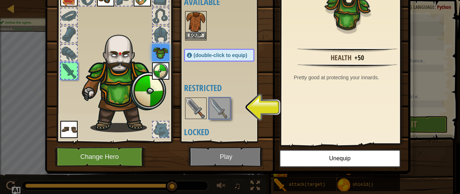
click at [196, 25] on img at bounding box center [196, 22] width 20 height 20
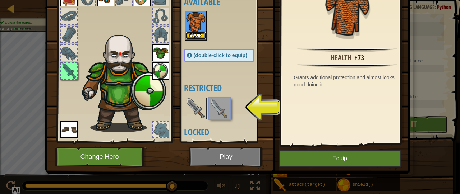
click at [194, 33] on button "Equip" at bounding box center [196, 36] width 20 height 8
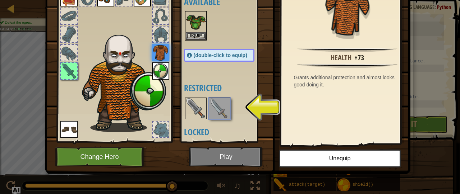
click at [192, 107] on img at bounding box center [196, 109] width 20 height 20
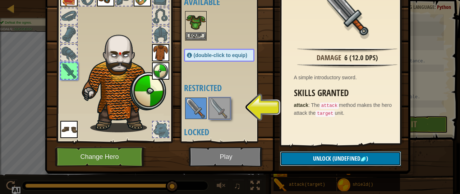
click at [303, 161] on button "Unlock (undefined )" at bounding box center [340, 159] width 121 height 15
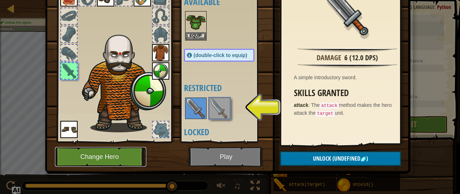
click at [84, 161] on button "Change Hero" at bounding box center [100, 157] width 91 height 20
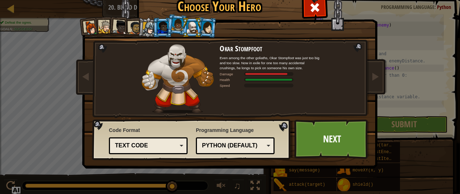
click at [174, 26] on div at bounding box center [177, 24] width 12 height 13
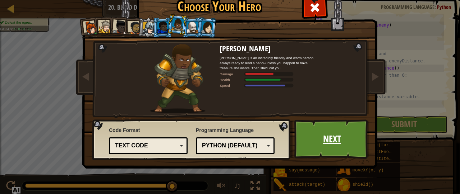
click at [322, 135] on link "Next" at bounding box center [331, 140] width 75 height 40
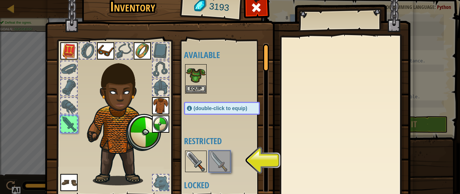
click at [190, 158] on img at bounding box center [196, 162] width 20 height 20
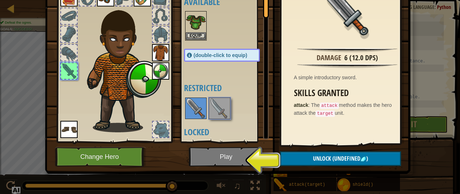
scroll to position [52, 0]
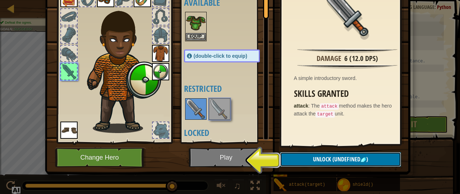
click at [351, 159] on span "(undefined" at bounding box center [345, 160] width 29 height 8
click at [353, 159] on span "(undefined" at bounding box center [345, 160] width 29 height 8
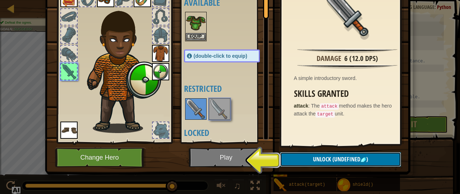
click at [353, 159] on span "(undefined" at bounding box center [345, 160] width 29 height 8
click at [352, 158] on span "(undefined" at bounding box center [345, 160] width 29 height 8
drag, startPoint x: 352, startPoint y: 158, endPoint x: 354, endPoint y: 163, distance: 6.0
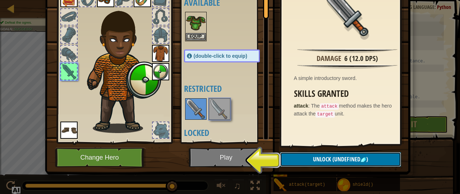
click at [354, 163] on button "Unlock (undefined )" at bounding box center [340, 159] width 121 height 15
click at [344, 160] on span "(undefined" at bounding box center [345, 160] width 29 height 8
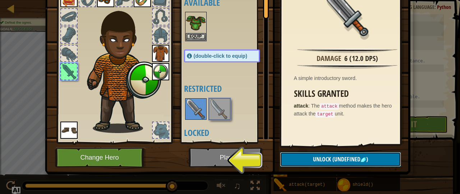
click at [344, 158] on span "(undefined" at bounding box center [345, 160] width 29 height 8
click at [344, 157] on span "(undefined" at bounding box center [345, 160] width 29 height 8
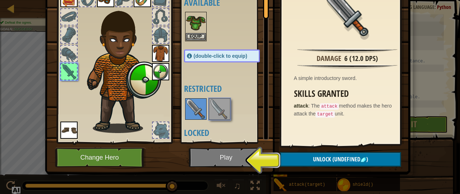
click at [342, 188] on div "Inventory 3193 Available Equip Equip Equip Equip Equip (double-click to equip) …" at bounding box center [230, 76] width 366 height 237
drag, startPoint x: 342, startPoint y: 188, endPoint x: 443, endPoint y: 43, distance: 176.7
click at [443, 43] on div "Inventory 3193 Available Equip Equip Equip Equip Equip (double-click to equip) …" at bounding box center [230, 97] width 460 height 194
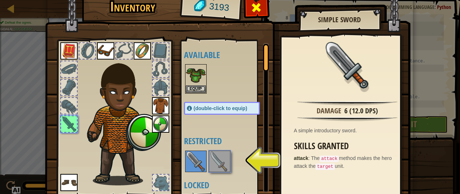
click at [255, 13] on span at bounding box center [257, 8] width 12 height 12
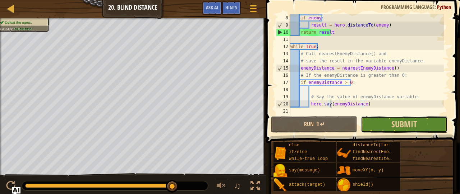
click at [380, 125] on button "Submit" at bounding box center [404, 124] width 86 height 17
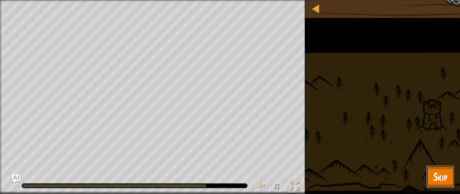
click at [439, 176] on span "Skip" at bounding box center [441, 177] width 14 height 15
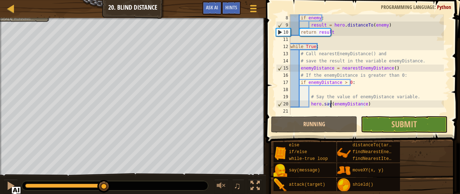
drag, startPoint x: 35, startPoint y: 186, endPoint x: 145, endPoint y: 206, distance: 111.8
click at [145, 0] on html "Map Computer Science 3 20. Blind Distance Game Menu Done Hints Ask AI 1 ההההההה…" at bounding box center [230, 0] width 460 height 0
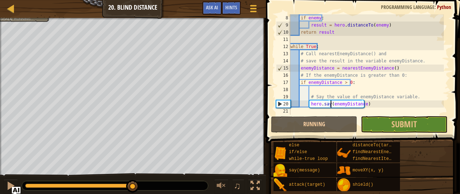
drag, startPoint x: 140, startPoint y: 196, endPoint x: 193, endPoint y: 188, distance: 54.1
drag, startPoint x: 165, startPoint y: 189, endPoint x: 195, endPoint y: 193, distance: 30.1
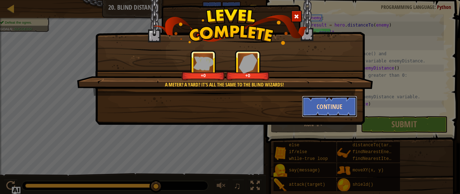
click at [330, 104] on button "Continue" at bounding box center [330, 107] width 56 height 22
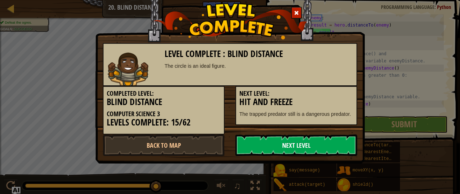
click at [282, 142] on link "Next Level" at bounding box center [296, 146] width 122 height 22
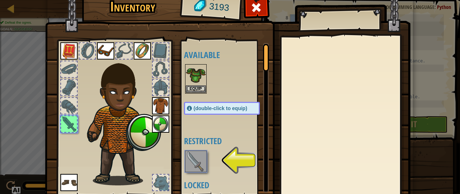
click at [191, 166] on img at bounding box center [196, 162] width 20 height 20
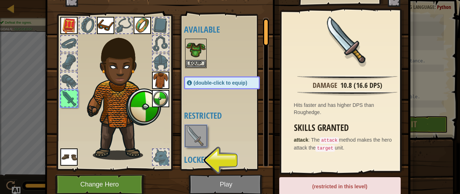
scroll to position [27, 0]
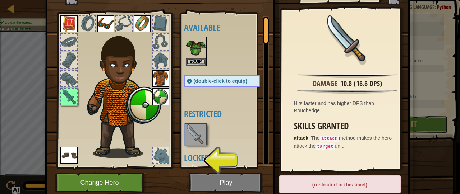
click at [355, 182] on div "(restricted in this level)" at bounding box center [340, 185] width 122 height 18
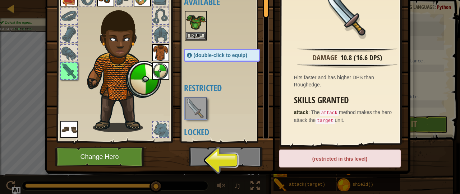
scroll to position [0, 0]
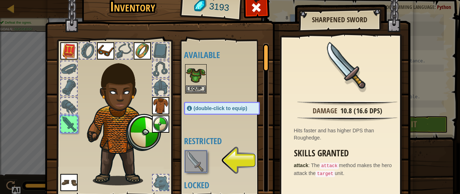
click at [60, 124] on div at bounding box center [68, 124] width 17 height 17
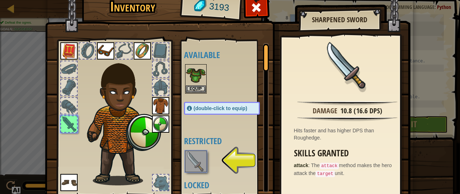
click at [60, 124] on div at bounding box center [68, 124] width 17 height 17
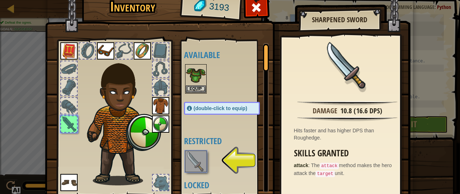
drag, startPoint x: 58, startPoint y: 124, endPoint x: 194, endPoint y: 177, distance: 146.8
click at [194, 177] on div "Inventory 3193 Available Equip Equip Equip Equip Equip (double-click to equip) …" at bounding box center [230, 109] width 366 height 237
click at [197, 86] on button "Equip" at bounding box center [196, 89] width 20 height 8
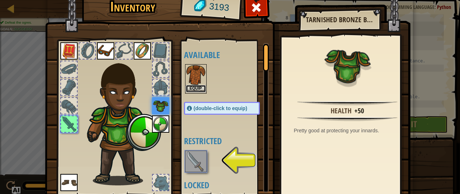
click at [195, 86] on button "Equip" at bounding box center [196, 89] width 20 height 8
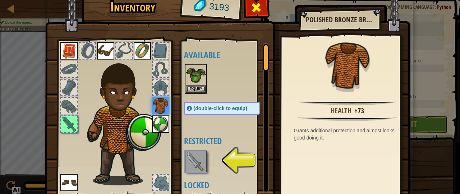
click at [255, 4] on span at bounding box center [257, 8] width 12 height 12
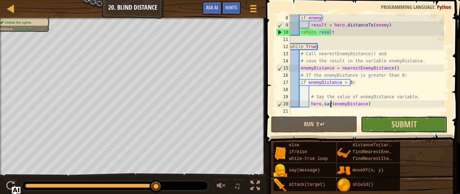
click at [378, 118] on button "Submit" at bounding box center [404, 124] width 86 height 17
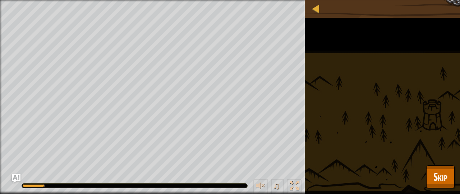
drag, startPoint x: 35, startPoint y: 186, endPoint x: 221, endPoint y: 190, distance: 186.3
click at [221, 190] on div "♫" at bounding box center [152, 185] width 305 height 22
click at [454, 167] on button "Skip" at bounding box center [440, 177] width 28 height 23
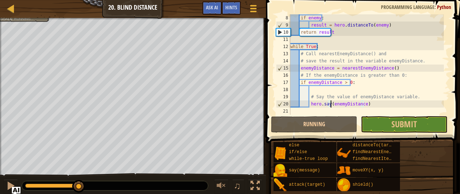
drag, startPoint x: 57, startPoint y: 184, endPoint x: 194, endPoint y: 190, distance: 137.5
click at [194, 190] on div at bounding box center [115, 186] width 186 height 9
drag, startPoint x: 88, startPoint y: 183, endPoint x: 139, endPoint y: 193, distance: 51.3
click at [139, 193] on div "♫" at bounding box center [133, 185] width 266 height 22
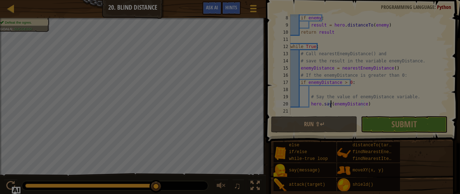
drag, startPoint x: 144, startPoint y: 184, endPoint x: 196, endPoint y: 192, distance: 53.1
click at [196, 1] on body "Map Computer Science 3 20. Blind Distance Game Menu Done Hints Ask AI 1 ההההההה…" at bounding box center [230, 0] width 460 height 1
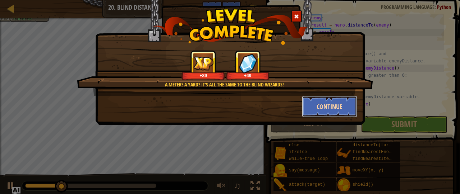
click at [321, 112] on button "Continue" at bounding box center [330, 107] width 56 height 22
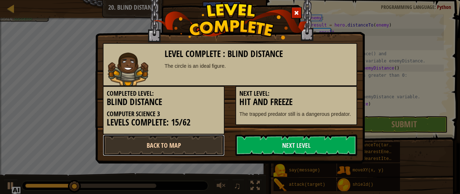
click at [202, 145] on link "Back to Map" at bounding box center [164, 146] width 122 height 22
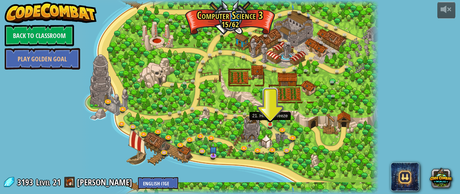
click at [270, 120] on img at bounding box center [270, 117] width 6 height 15
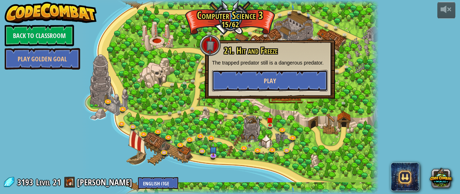
click at [249, 78] on button "Play" at bounding box center [270, 81] width 116 height 22
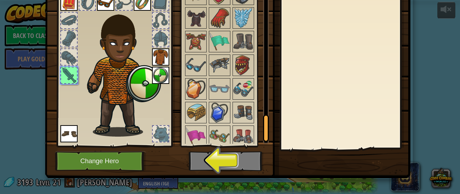
scroll to position [728, 0]
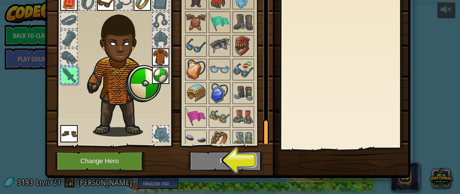
drag, startPoint x: 263, startPoint y: 15, endPoint x: 263, endPoint y: 184, distance: 169.7
click at [263, 184] on div "Inventory 3193 Available Equip Equip Equip Equip Equip (double-click to equip) …" at bounding box center [230, 80] width 366 height 237
click at [189, 107] on img at bounding box center [196, 117] width 20 height 20
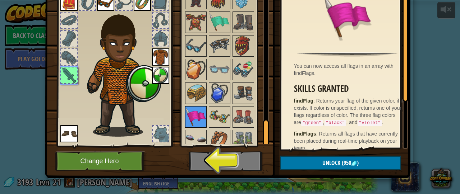
click at [190, 107] on img at bounding box center [196, 117] width 20 height 20
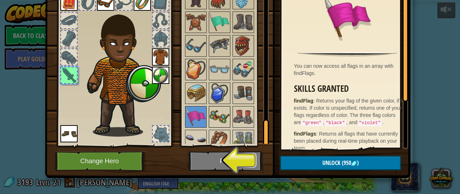
click at [214, 109] on img at bounding box center [220, 117] width 20 height 20
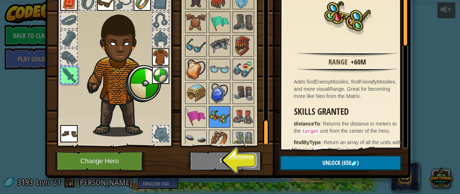
click at [211, 107] on img at bounding box center [220, 117] width 20 height 20
click at [241, 107] on img at bounding box center [243, 117] width 20 height 20
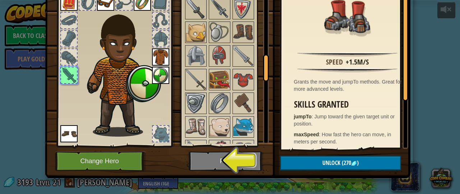
drag, startPoint x: 264, startPoint y: 125, endPoint x: 266, endPoint y: 56, distance: 69.1
click at [266, 56] on div at bounding box center [266, 68] width 6 height 27
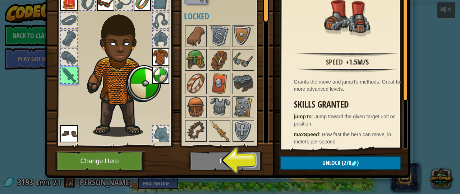
scroll to position [0, 0]
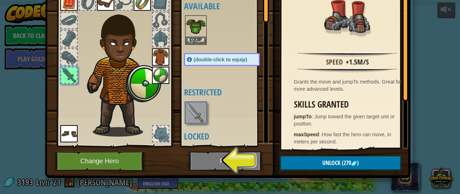
drag, startPoint x: 262, startPoint y: 57, endPoint x: 257, endPoint y: -37, distance: 94.3
click at [257, 0] on html "powered by Back to Classroom Play Golden Goal 70. Fast and Furry-ous (Locked By…" at bounding box center [230, 0] width 460 height 1
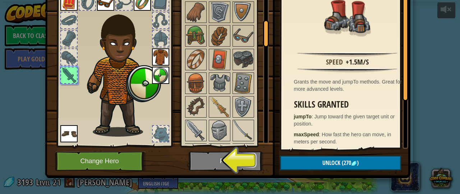
drag, startPoint x: 263, startPoint y: 16, endPoint x: 265, endPoint y: 39, distance: 23.1
click at [265, 39] on div at bounding box center [266, 33] width 6 height 27
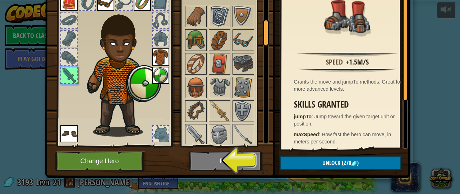
click at [217, 10] on img at bounding box center [220, 16] width 20 height 20
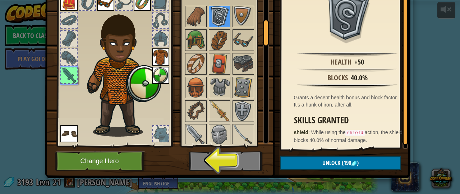
click at [217, 10] on img at bounding box center [220, 16] width 20 height 20
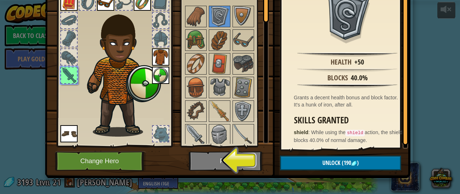
scroll to position [0, 0]
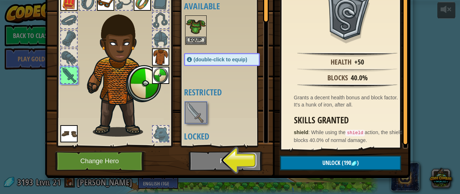
drag, startPoint x: 261, startPoint y: 36, endPoint x: 261, endPoint y: 6, distance: 29.1
click at [263, 6] on div at bounding box center [266, 8] width 6 height 27
click at [194, 118] on img at bounding box center [196, 113] width 20 height 20
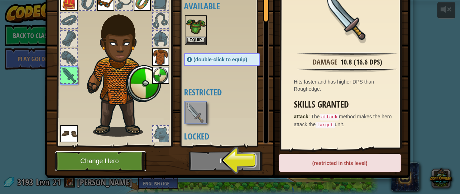
click at [106, 156] on button "Change Hero" at bounding box center [100, 162] width 91 height 20
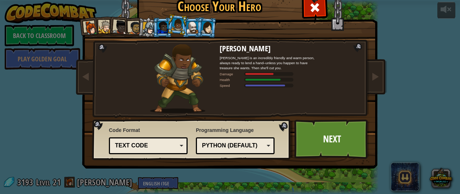
click at [160, 23] on div at bounding box center [162, 28] width 11 height 12
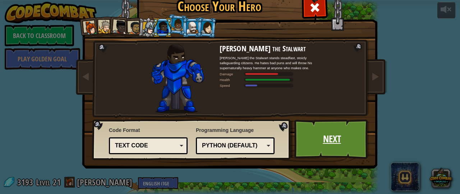
click at [319, 134] on link "Next" at bounding box center [331, 140] width 75 height 40
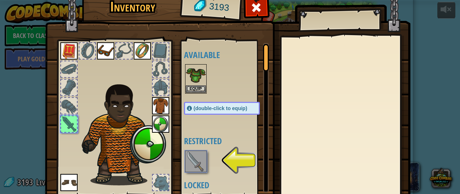
click at [102, 53] on img at bounding box center [105, 50] width 17 height 17
click at [67, 118] on div at bounding box center [69, 124] width 16 height 16
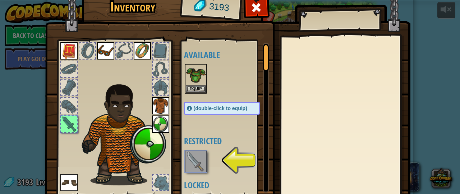
click at [67, 118] on div at bounding box center [69, 124] width 16 height 16
drag, startPoint x: 67, startPoint y: 118, endPoint x: 184, endPoint y: 147, distance: 121.4
click at [184, 147] on div "Inventory 3193 Available Equip Equip Equip Equip Equip (double-click to equip) …" at bounding box center [230, 109] width 366 height 237
click at [190, 164] on img at bounding box center [196, 162] width 20 height 20
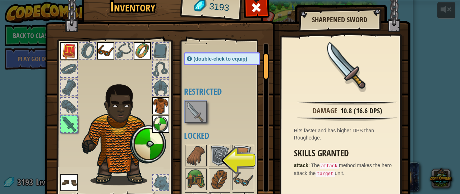
drag, startPoint x: 261, startPoint y: 61, endPoint x: 259, endPoint y: 68, distance: 6.8
click at [259, 68] on div "Available Equip Equip Equip Equip Equip (double-click to equip) Restricted Lock…" at bounding box center [226, 118] width 85 height 150
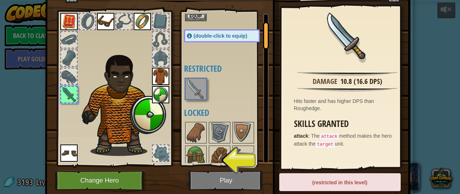
scroll to position [53, 0]
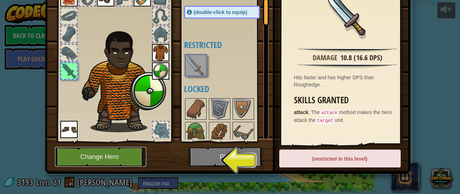
click at [127, 153] on button "Change Hero" at bounding box center [100, 157] width 91 height 20
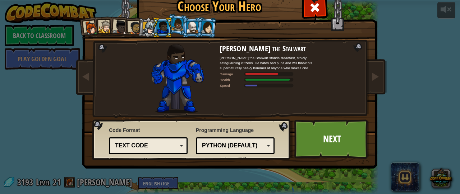
click at [187, 22] on div at bounding box center [192, 28] width 11 height 12
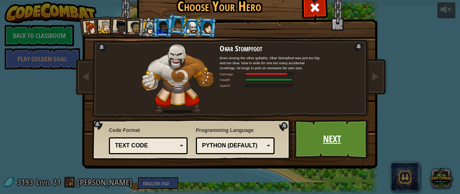
drag, startPoint x: 299, startPoint y: 145, endPoint x: 294, endPoint y: 147, distance: 5.6
click at [294, 147] on link "Next" at bounding box center [331, 140] width 75 height 40
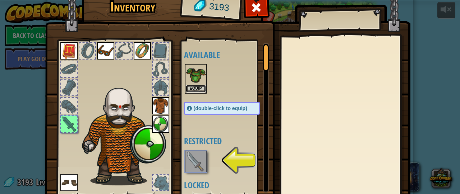
click at [195, 86] on button "Equip" at bounding box center [196, 89] width 20 height 8
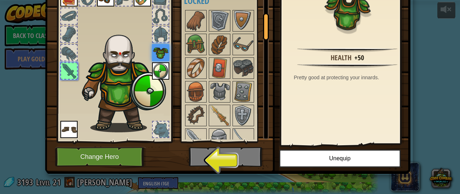
drag, startPoint x: 264, startPoint y: 8, endPoint x: 263, endPoint y: 17, distance: 9.0
click at [268, 28] on div "Inventory 3193 Available Equip Equip Equip Equip Equip (double-click to equip) …" at bounding box center [230, 56] width 366 height 237
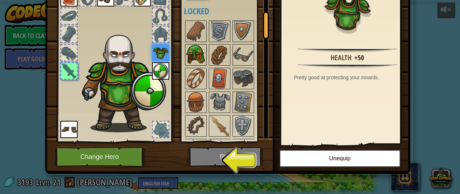
click at [195, 47] on img at bounding box center [196, 55] width 20 height 20
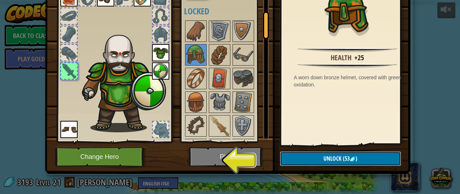
click at [313, 162] on button "Unlock (53 )" at bounding box center [340, 159] width 121 height 15
click at [325, 159] on button "Confirm" at bounding box center [340, 159] width 121 height 15
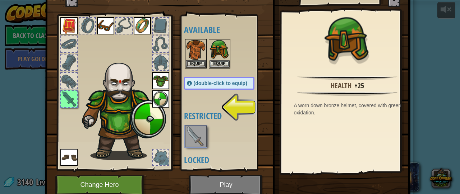
scroll to position [21, 0]
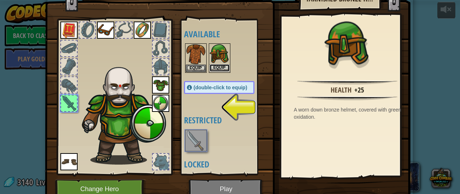
click at [217, 66] on button "Equip" at bounding box center [220, 68] width 20 height 8
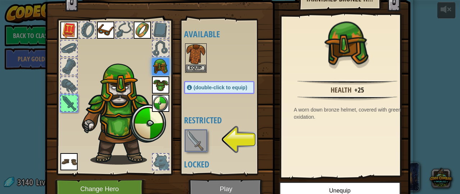
scroll to position [53, 0]
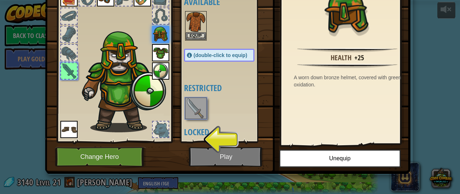
click at [199, 114] on img at bounding box center [196, 109] width 20 height 20
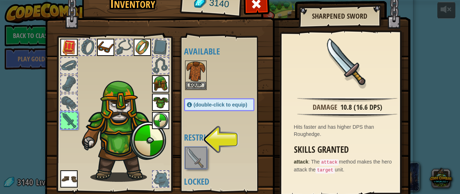
scroll to position [3, 0]
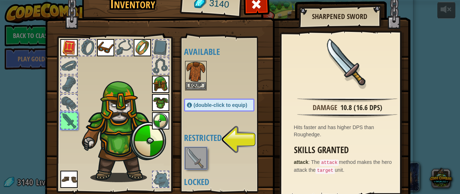
drag, startPoint x: 275, startPoint y: 42, endPoint x: 265, endPoint y: 87, distance: 45.5
click at [265, 87] on div "Inventory 3140 Available Equip Equip Equip Equip Equip Equip (double-click to e…" at bounding box center [230, 106] width 366 height 237
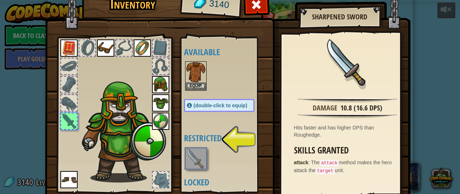
scroll to position [2, 0]
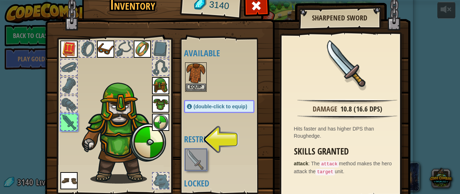
drag, startPoint x: 274, startPoint y: 52, endPoint x: 257, endPoint y: 59, distance: 18.6
click at [257, 59] on div "Inventory 3140 Available Equip Equip Equip Equip Equip Equip (double-click to e…" at bounding box center [230, 107] width 366 height 237
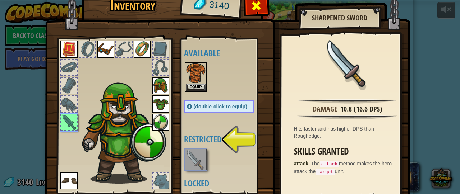
click at [260, 7] on div at bounding box center [256, 7] width 23 height 23
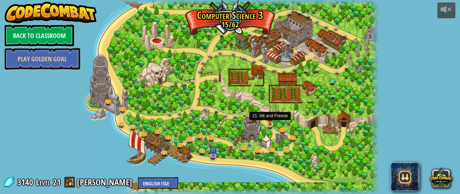
click at [267, 124] on img at bounding box center [270, 117] width 6 height 15
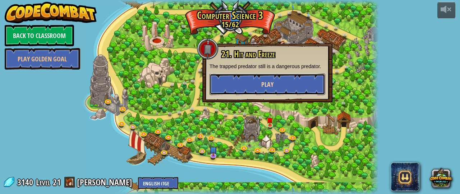
click at [274, 88] on button "Play" at bounding box center [268, 85] width 116 height 22
